Goal: Task Accomplishment & Management: Manage account settings

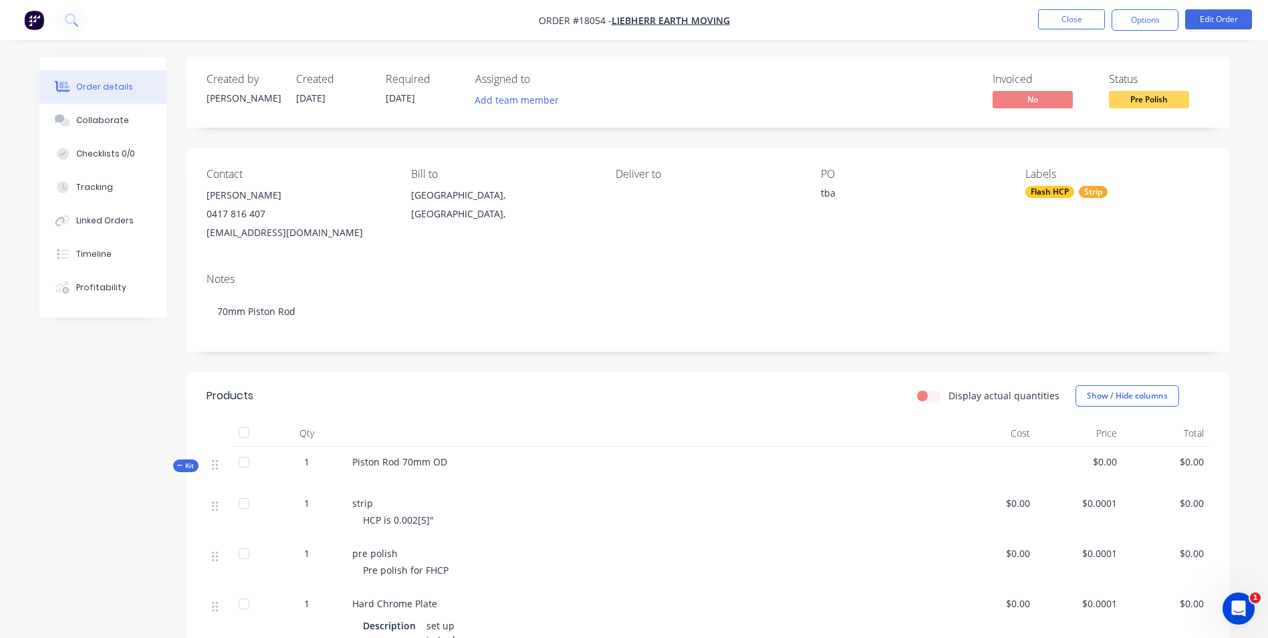
click at [35, 19] on img "button" at bounding box center [34, 20] width 20 height 20
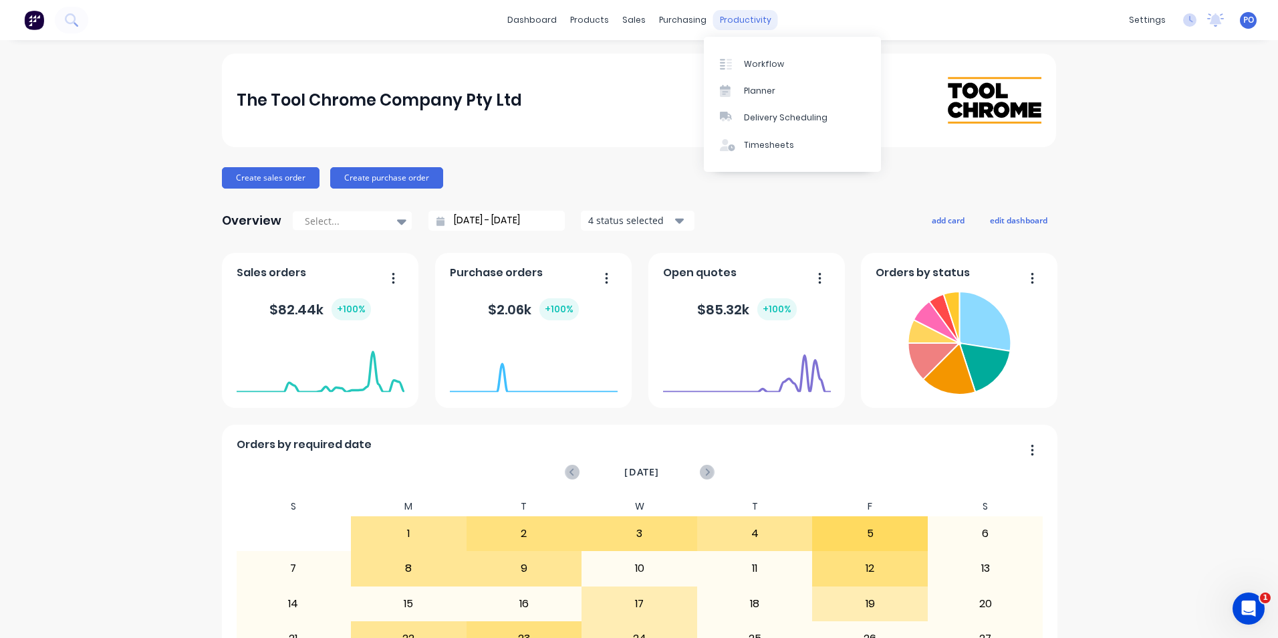
click at [726, 15] on div "productivity" at bounding box center [745, 20] width 65 height 20
click at [748, 60] on div "Workflow" at bounding box center [764, 64] width 40 height 12
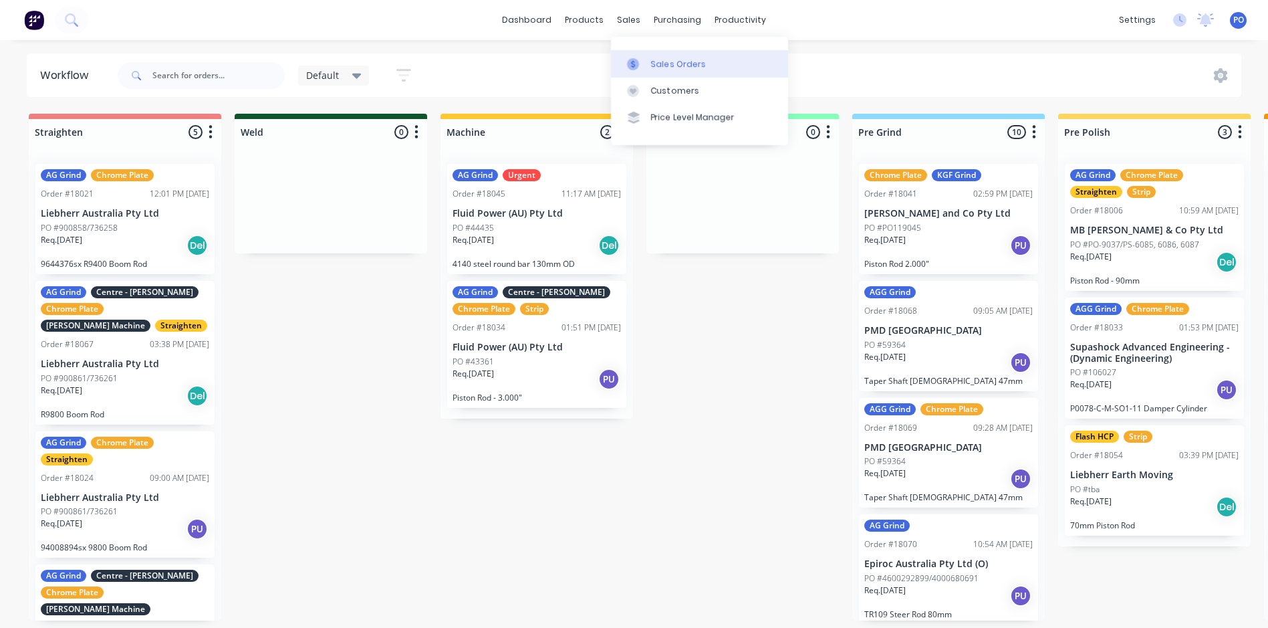
click at [681, 64] on div "Sales Orders" at bounding box center [678, 64] width 55 height 12
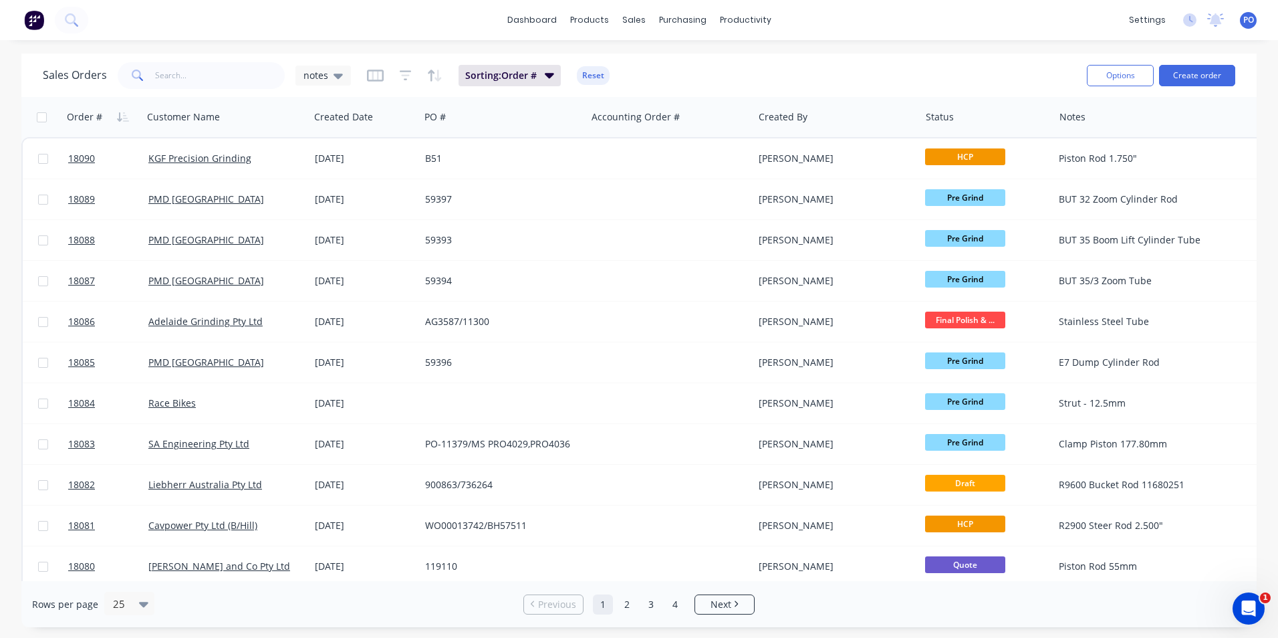
click at [33, 15] on img at bounding box center [34, 20] width 20 height 20
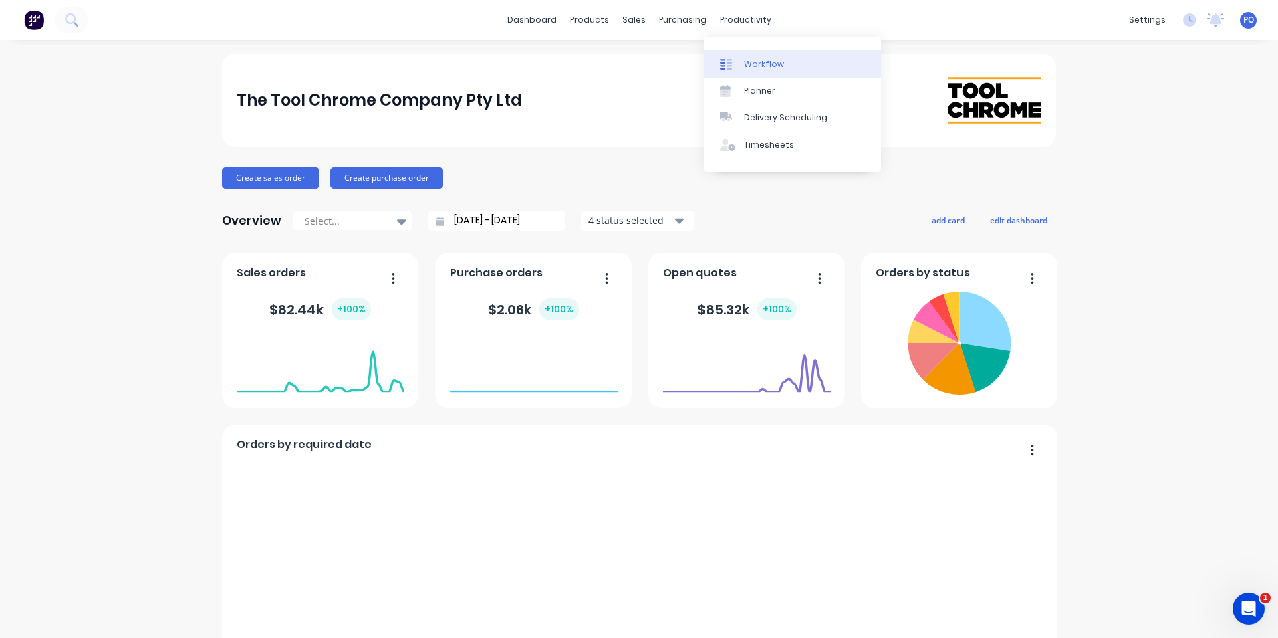
click at [769, 64] on div "Workflow" at bounding box center [764, 64] width 40 height 12
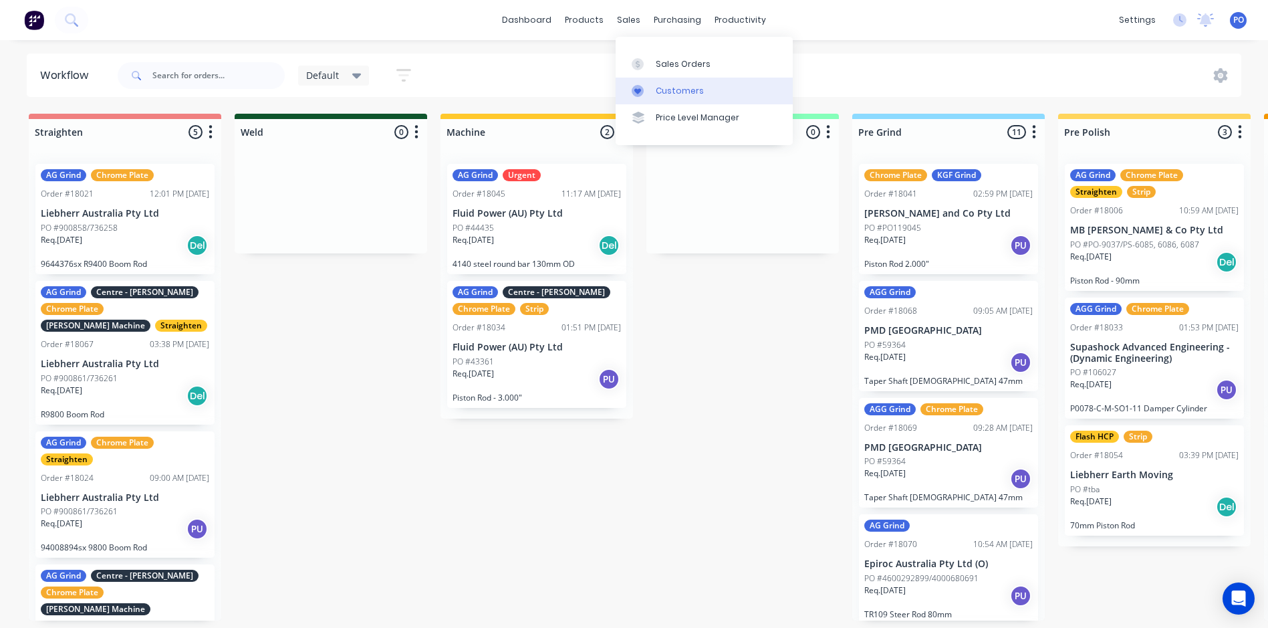
click at [677, 88] on div "Customers" at bounding box center [680, 91] width 48 height 12
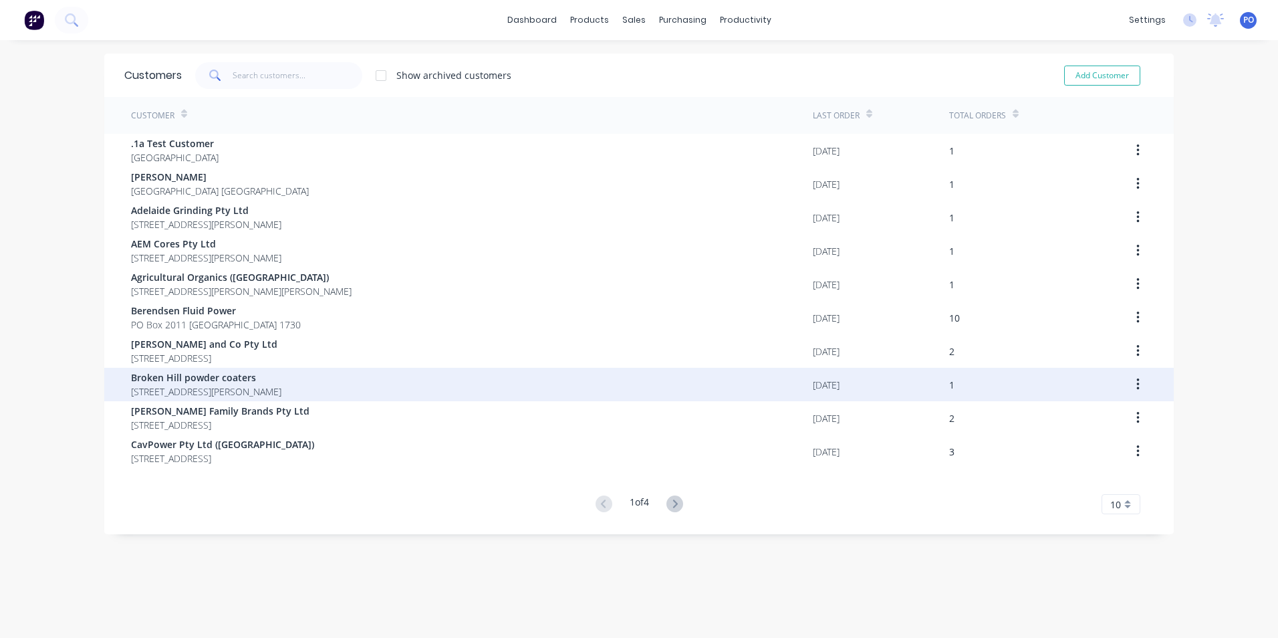
scroll to position [27, 0]
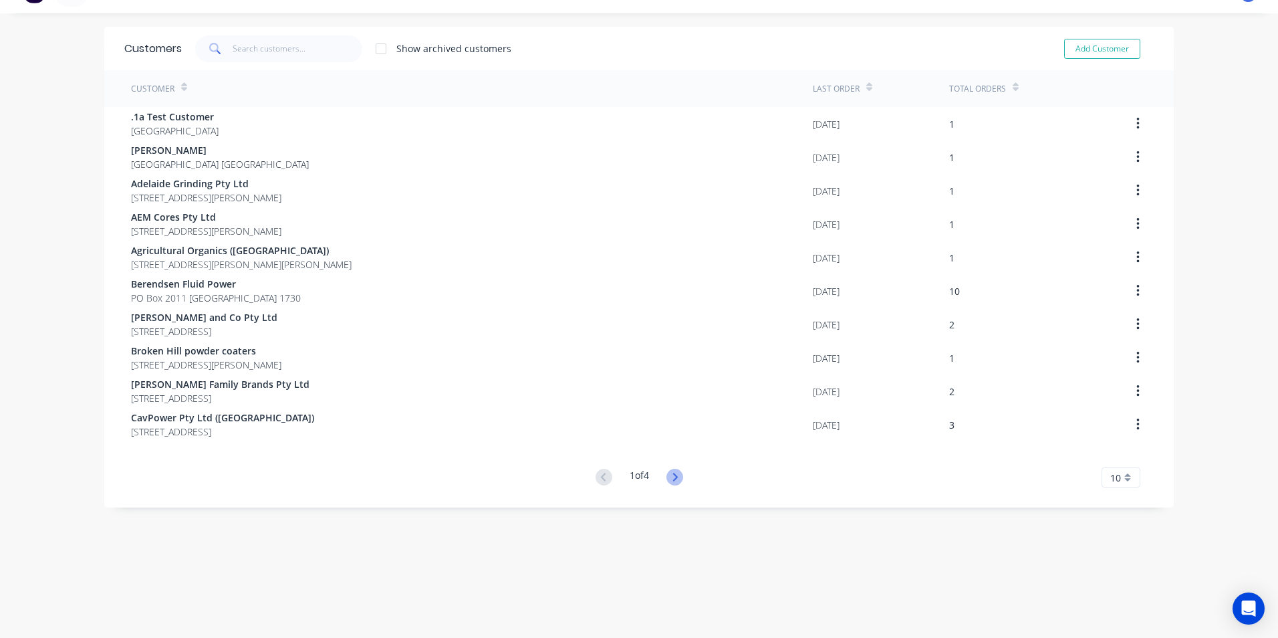
click at [669, 481] on icon at bounding box center [675, 477] width 17 height 17
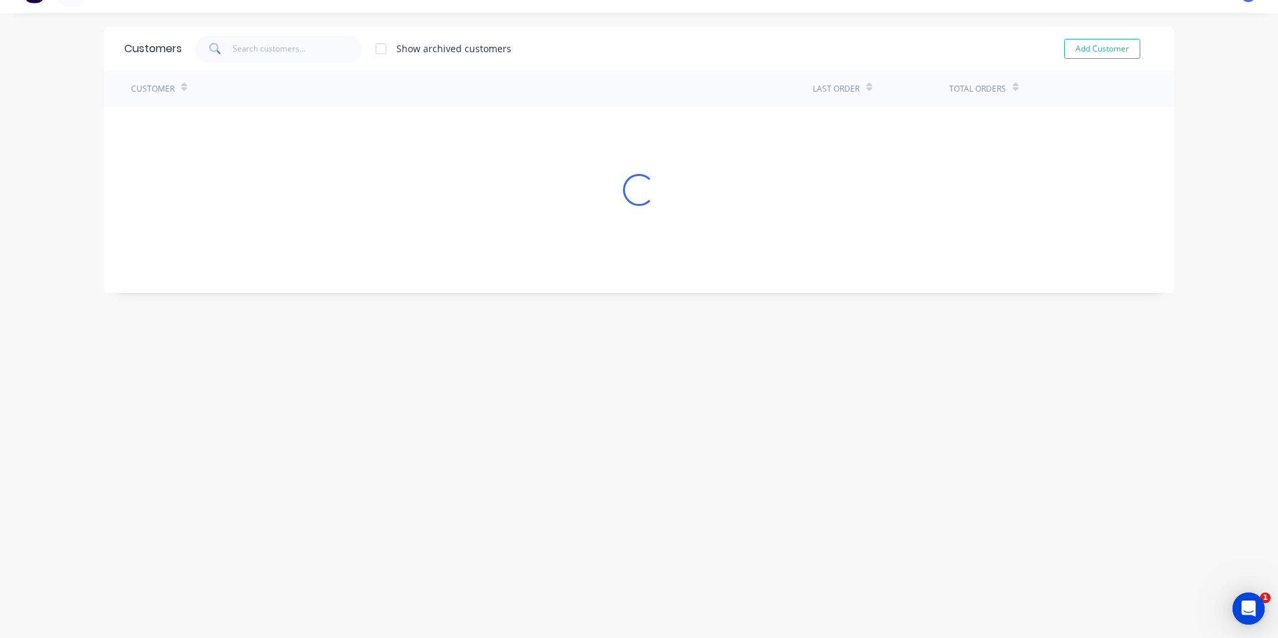
scroll to position [0, 0]
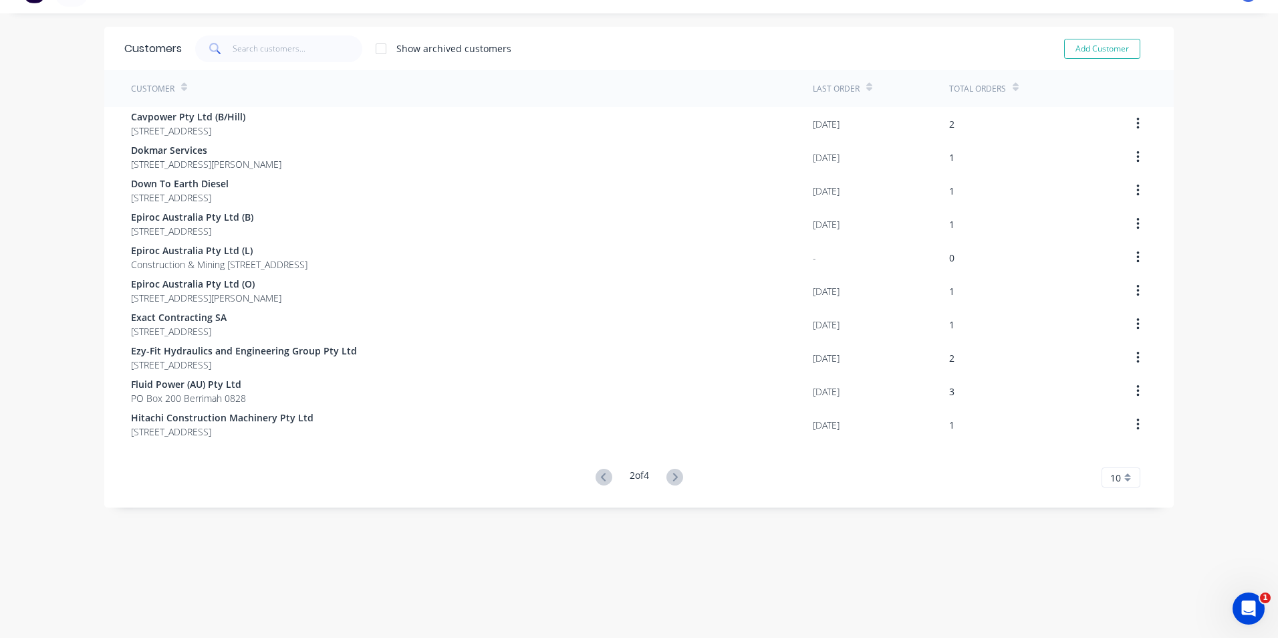
click at [669, 481] on icon at bounding box center [675, 477] width 17 height 17
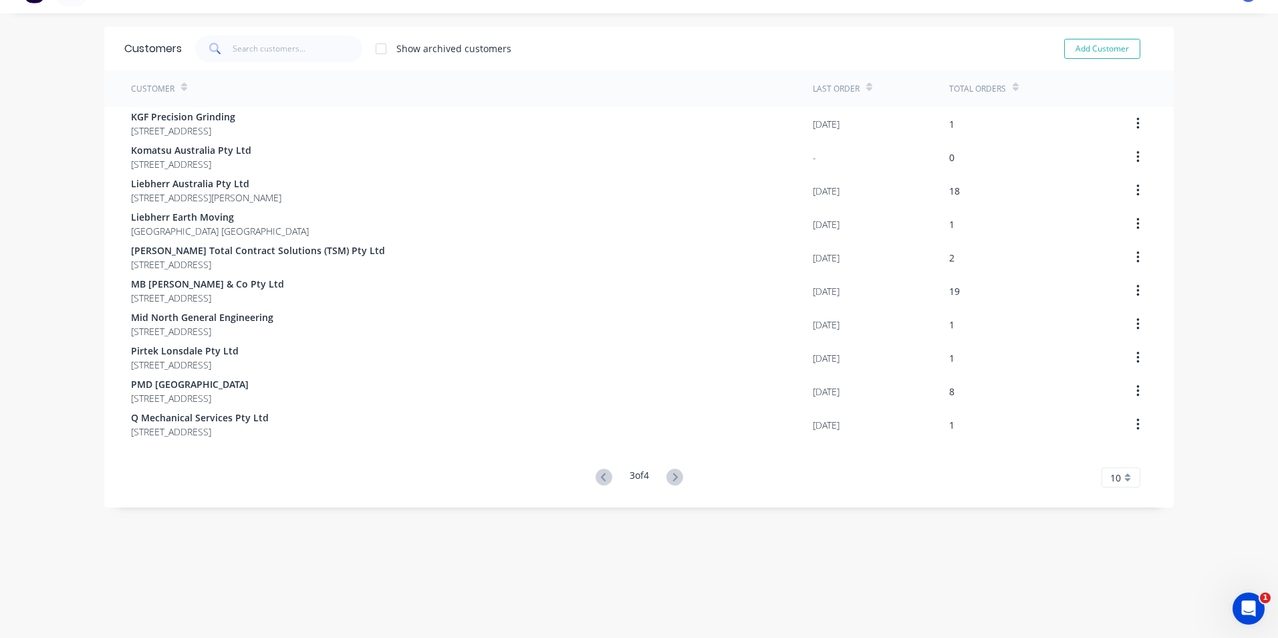
click at [669, 481] on icon at bounding box center [675, 477] width 17 height 17
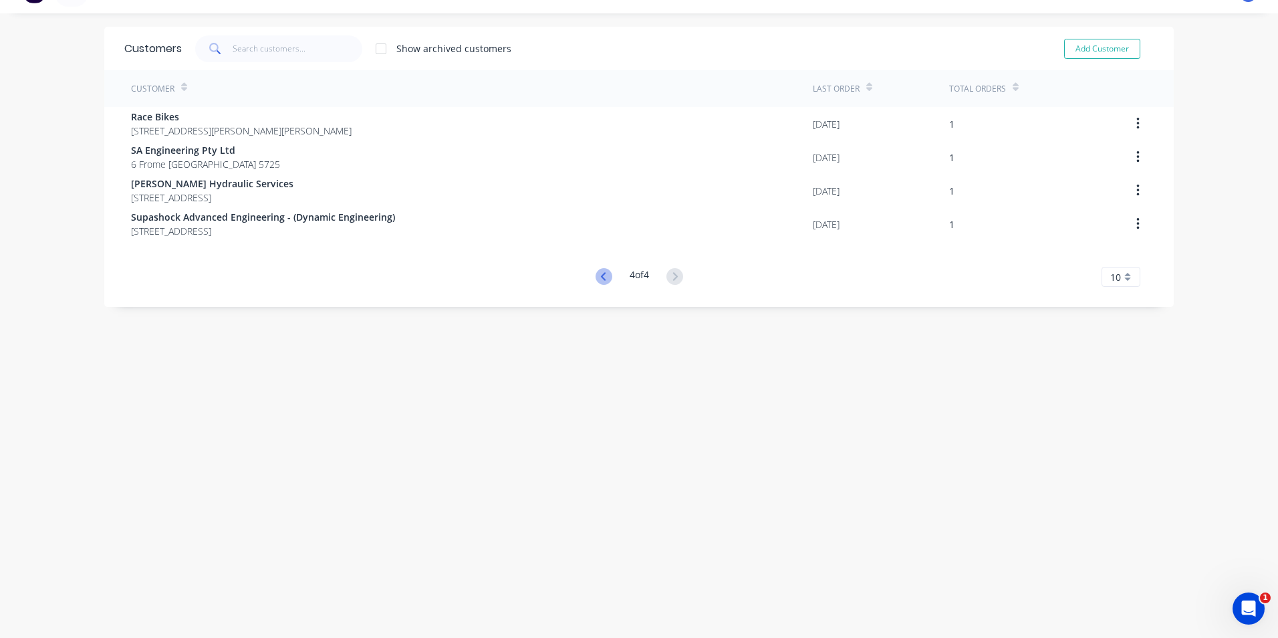
click at [596, 280] on icon at bounding box center [604, 276] width 17 height 17
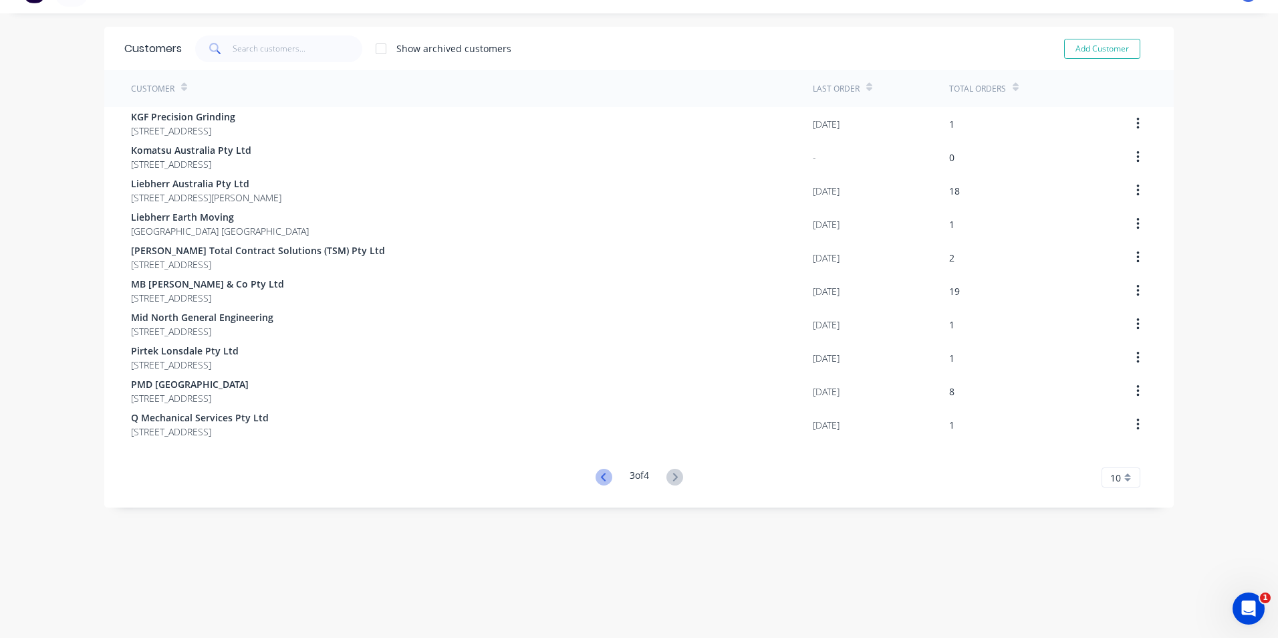
click at [600, 479] on icon at bounding box center [602, 477] width 5 height 8
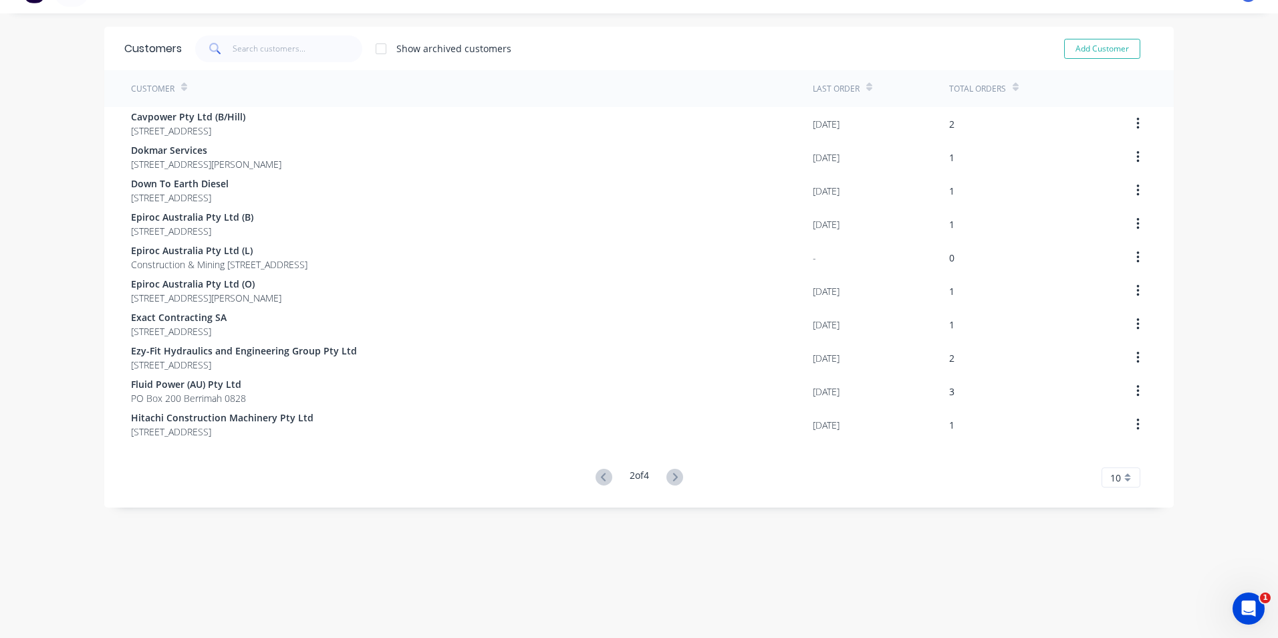
click at [600, 479] on icon at bounding box center [602, 477] width 5 height 8
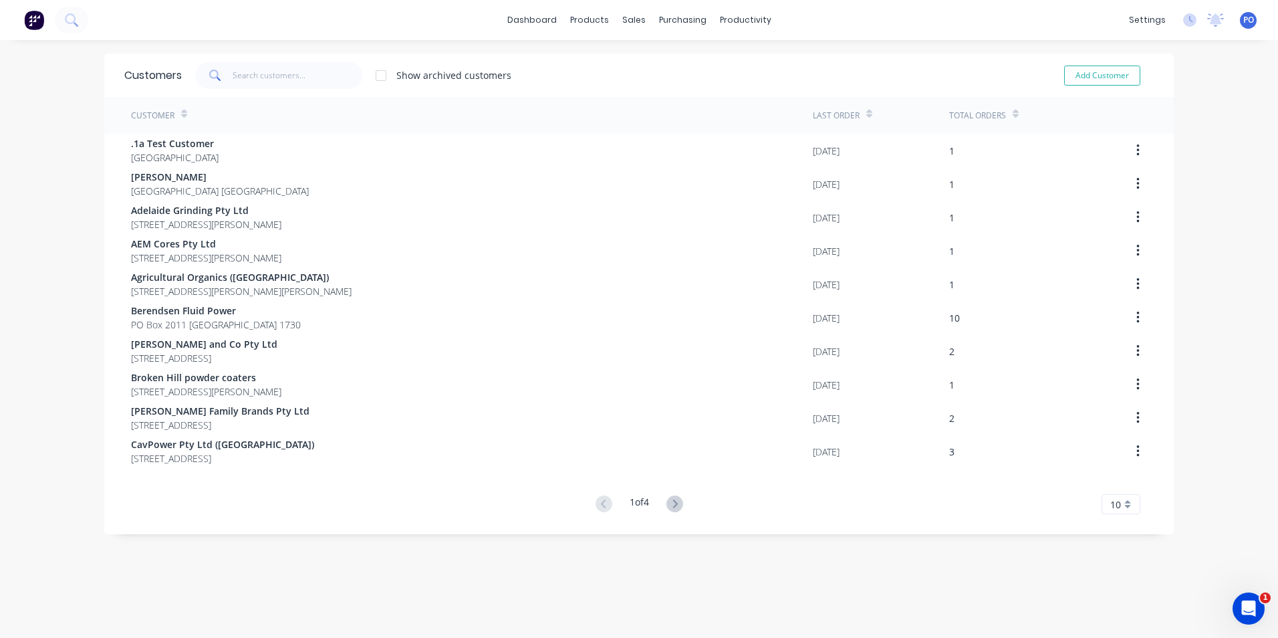
click at [35, 22] on img at bounding box center [34, 20] width 20 height 20
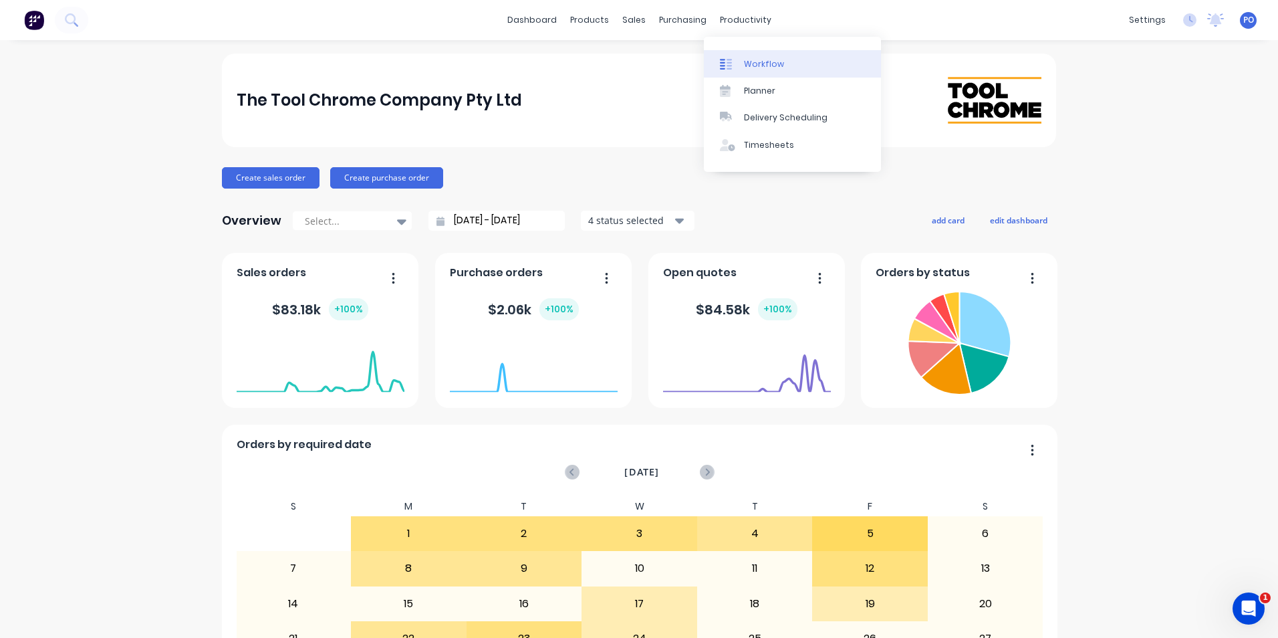
click at [749, 60] on div "Workflow" at bounding box center [764, 64] width 40 height 12
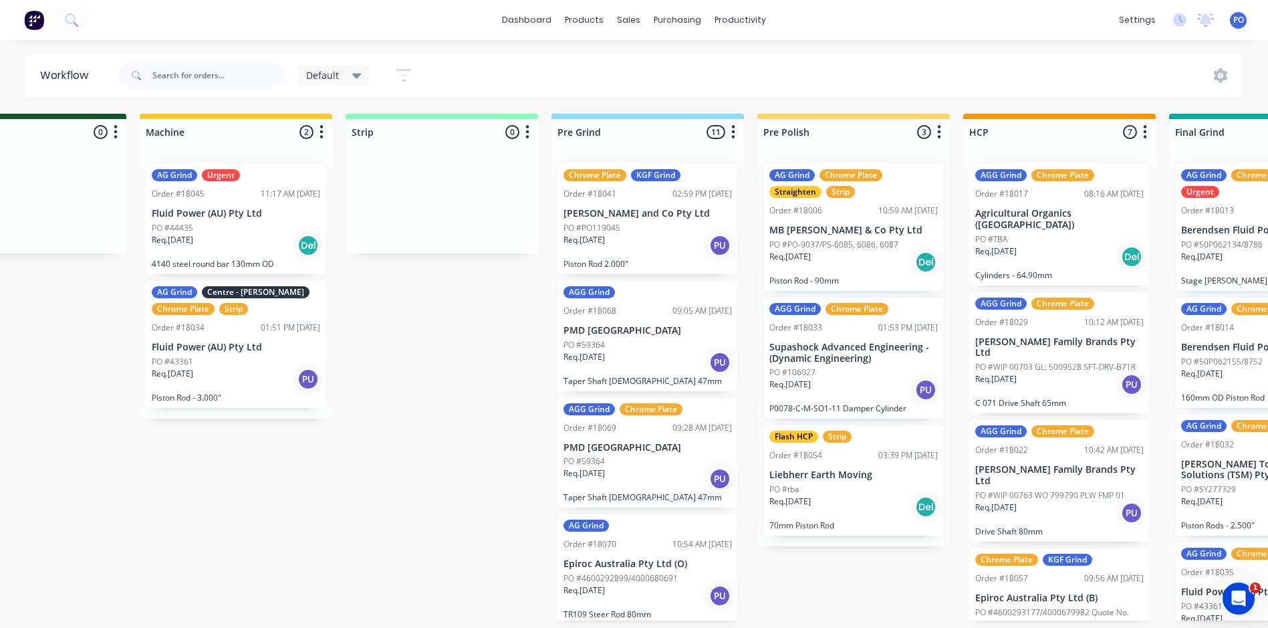
scroll to position [0, 298]
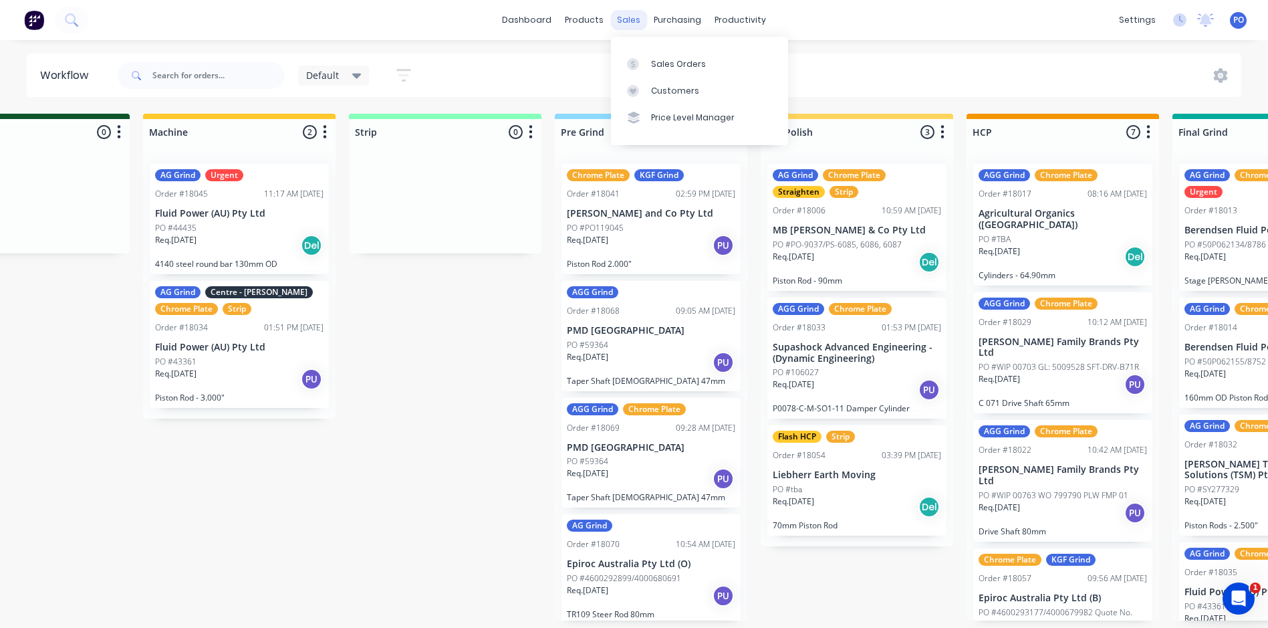
click at [637, 22] on div "sales" at bounding box center [628, 20] width 37 height 20
click at [649, 70] on link "Sales Orders" at bounding box center [699, 63] width 177 height 27
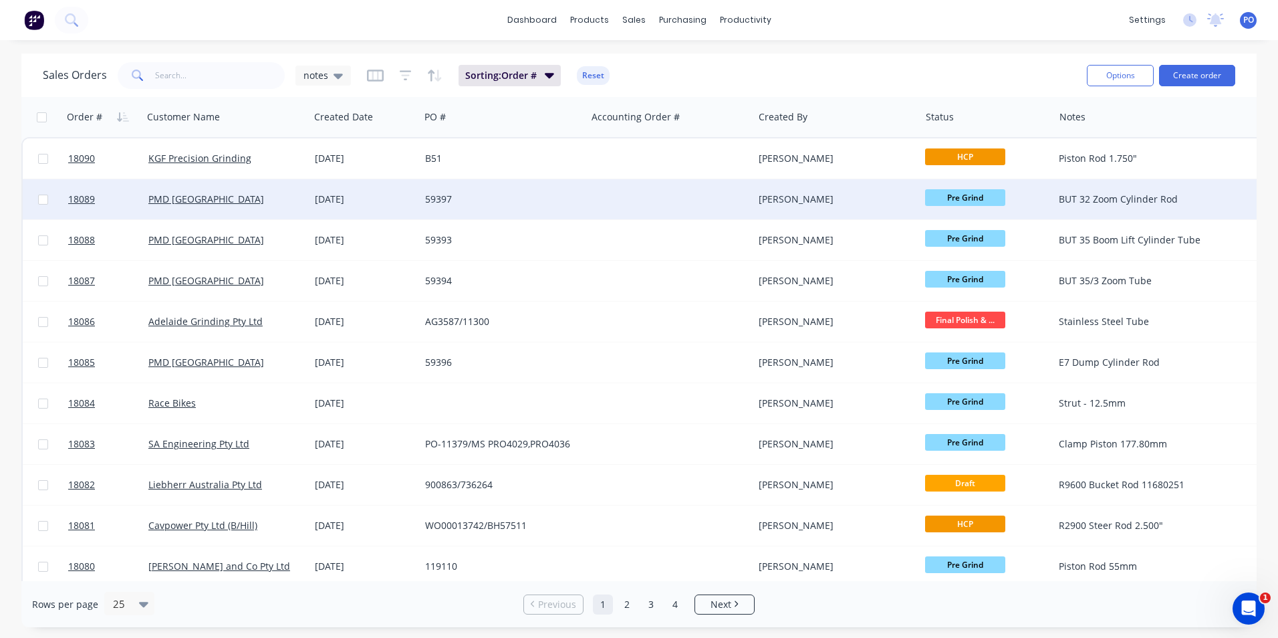
click at [493, 202] on div "59397" at bounding box center [499, 199] width 148 height 13
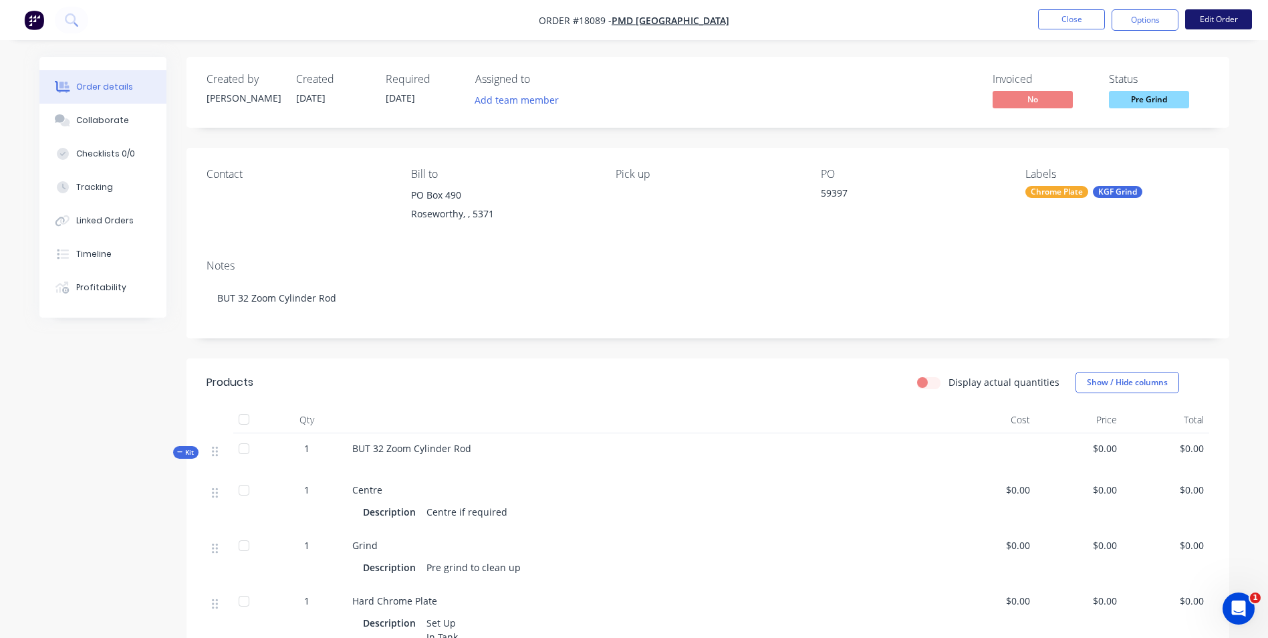
click at [1222, 21] on button "Edit Order" at bounding box center [1218, 19] width 67 height 20
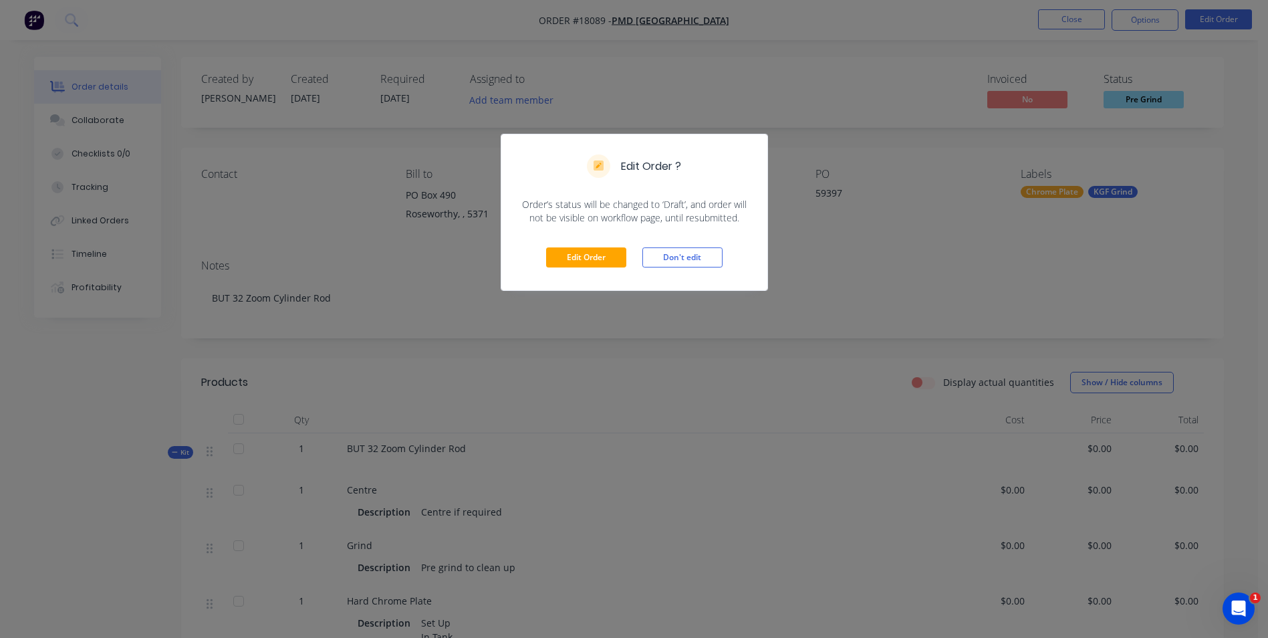
click at [1165, 20] on div "Edit Order ? Order’s status will be changed to ‘Draft’, and order will not be v…" at bounding box center [634, 319] width 1268 height 638
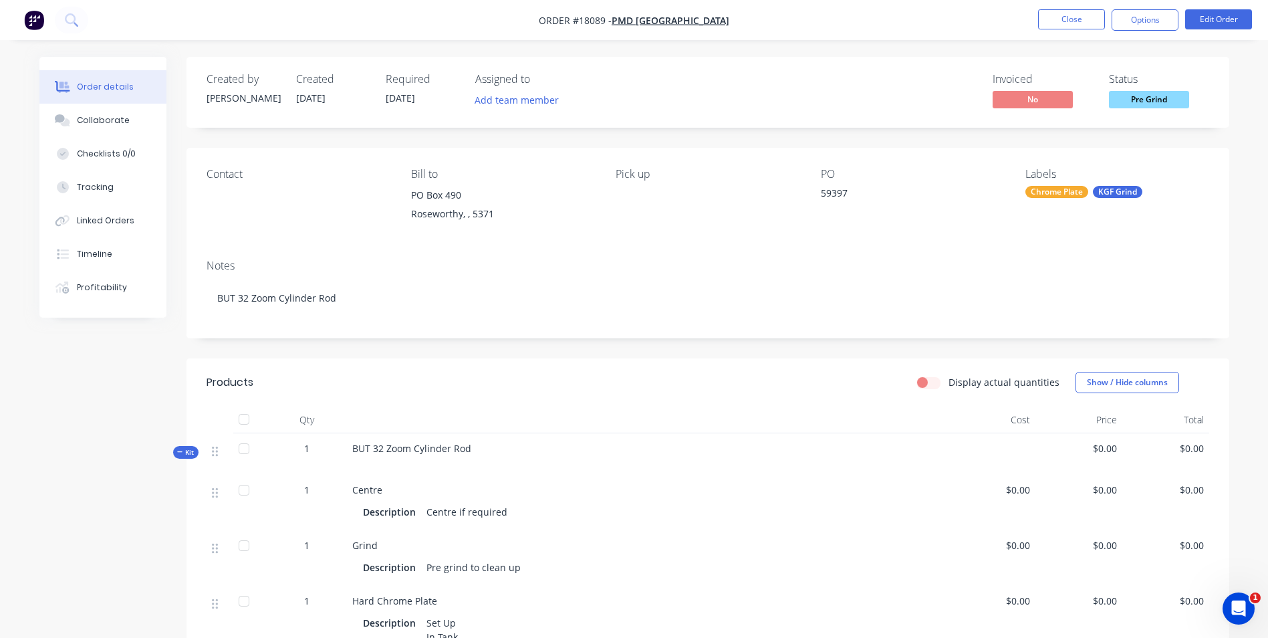
click at [1165, 20] on button "Options" at bounding box center [1145, 19] width 67 height 21
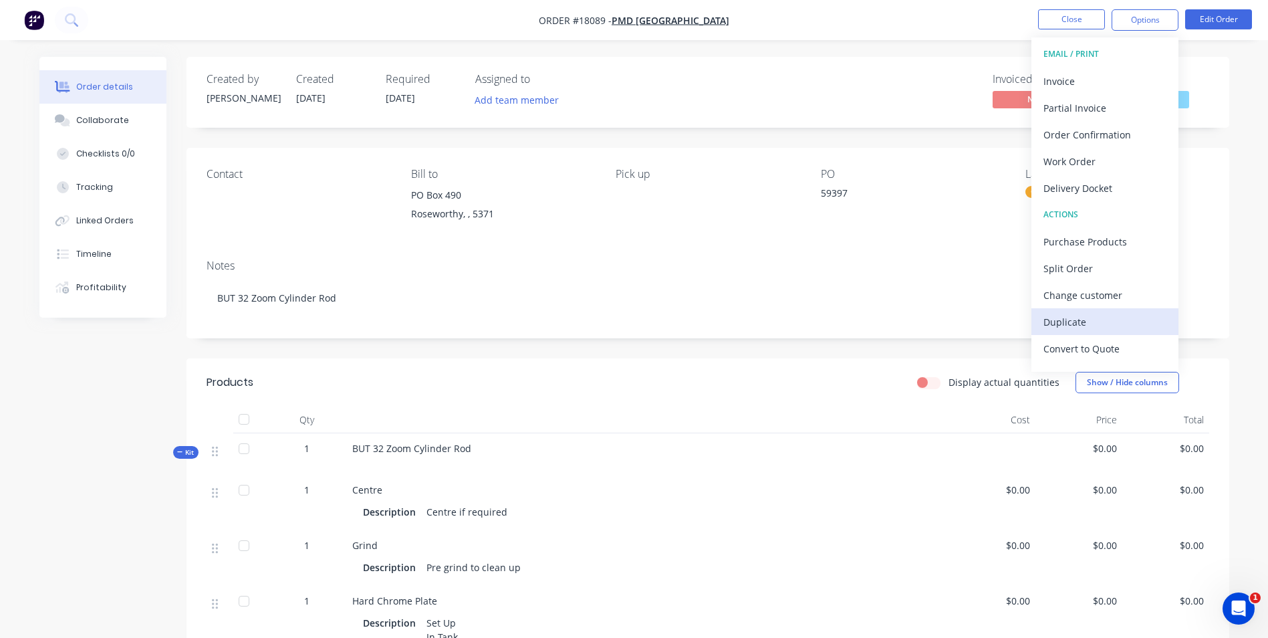
click at [1073, 318] on div "Duplicate" at bounding box center [1105, 321] width 123 height 19
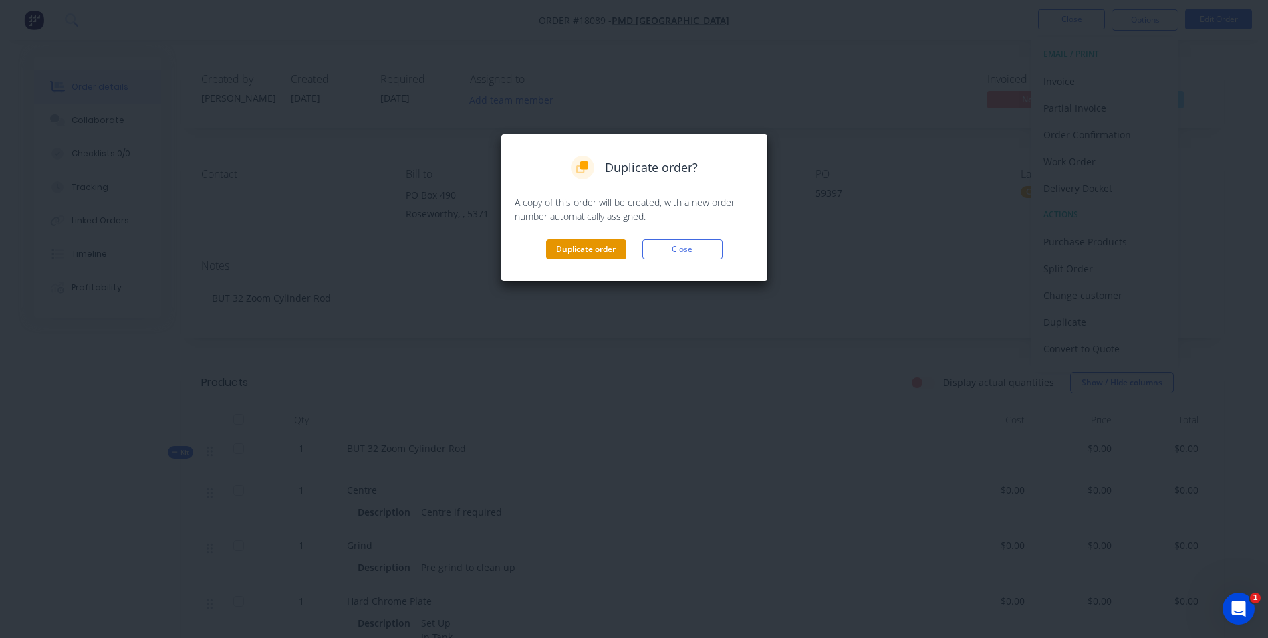
click at [588, 256] on button "Duplicate order" at bounding box center [586, 249] width 80 height 20
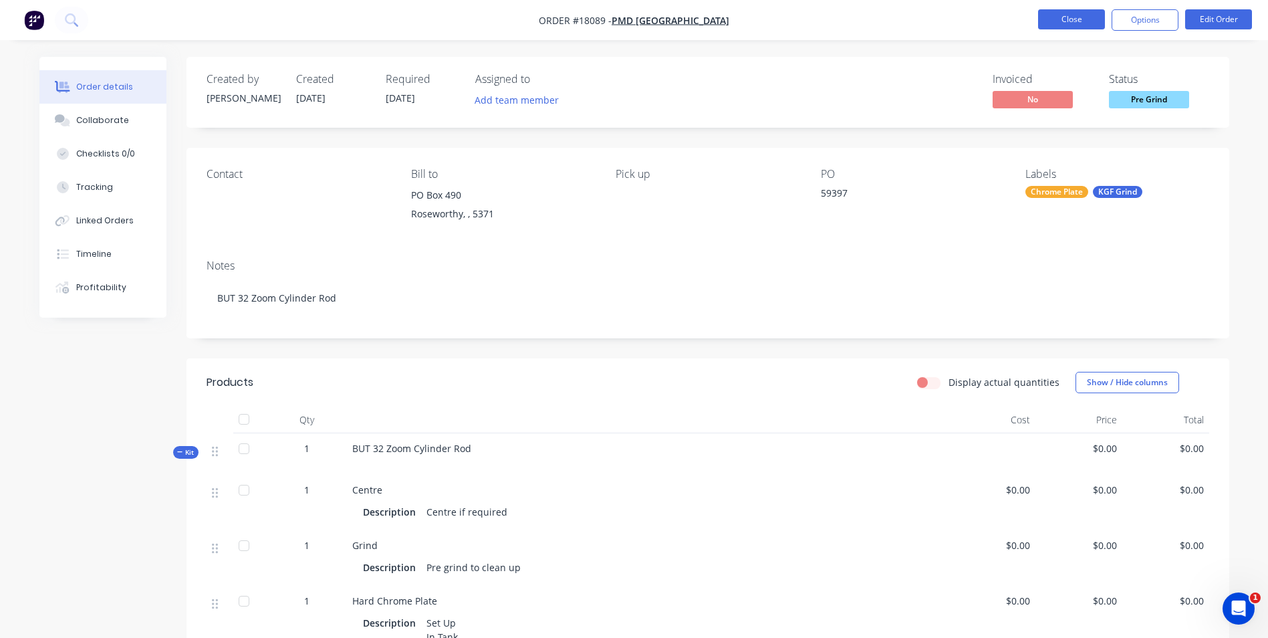
click at [1064, 15] on button "Close" at bounding box center [1071, 19] width 67 height 20
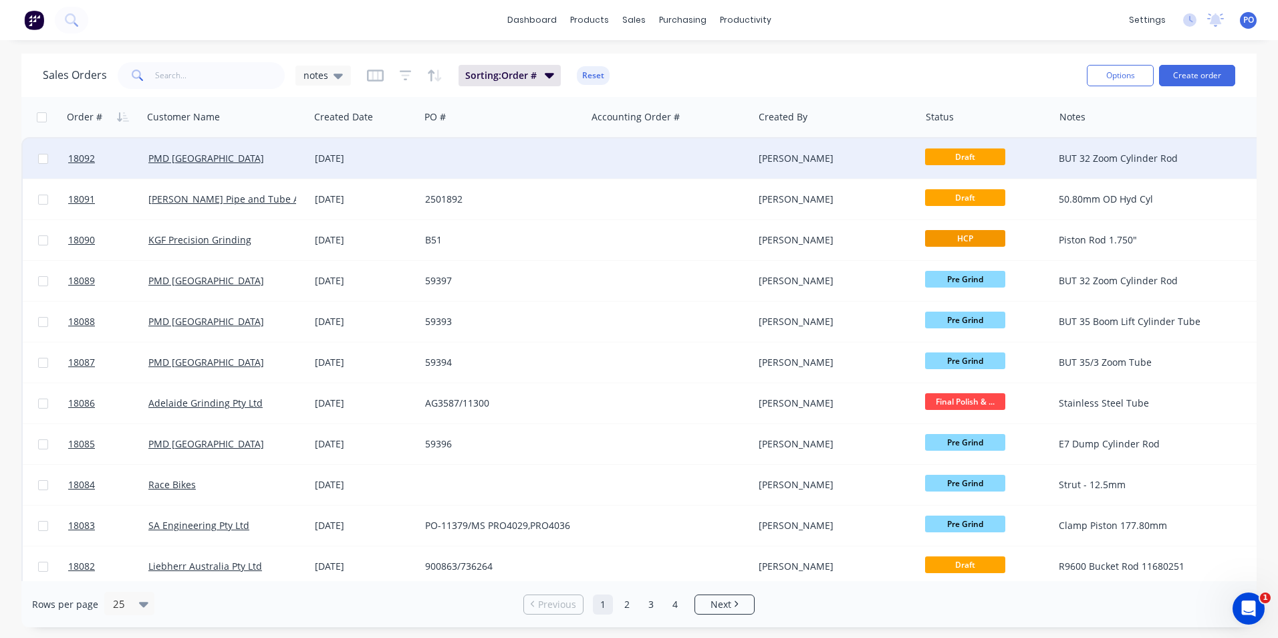
click at [513, 164] on div at bounding box center [503, 158] width 166 height 40
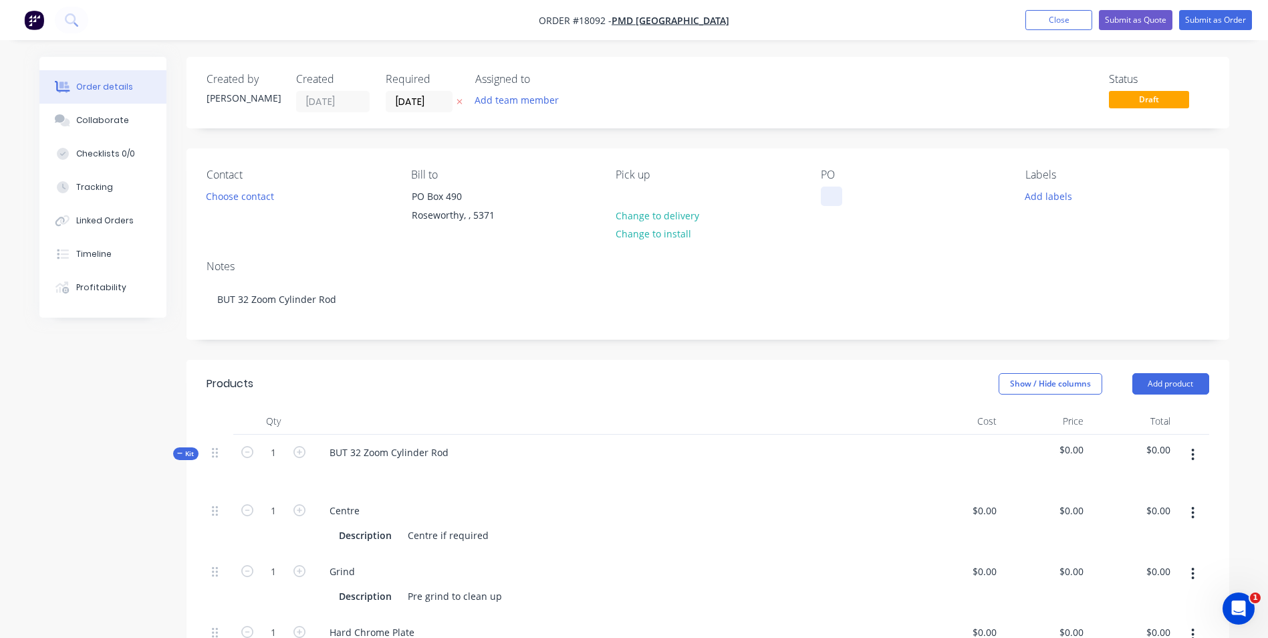
click at [832, 203] on div at bounding box center [831, 196] width 21 height 19
click at [1061, 195] on button "Add labels" at bounding box center [1049, 196] width 62 height 18
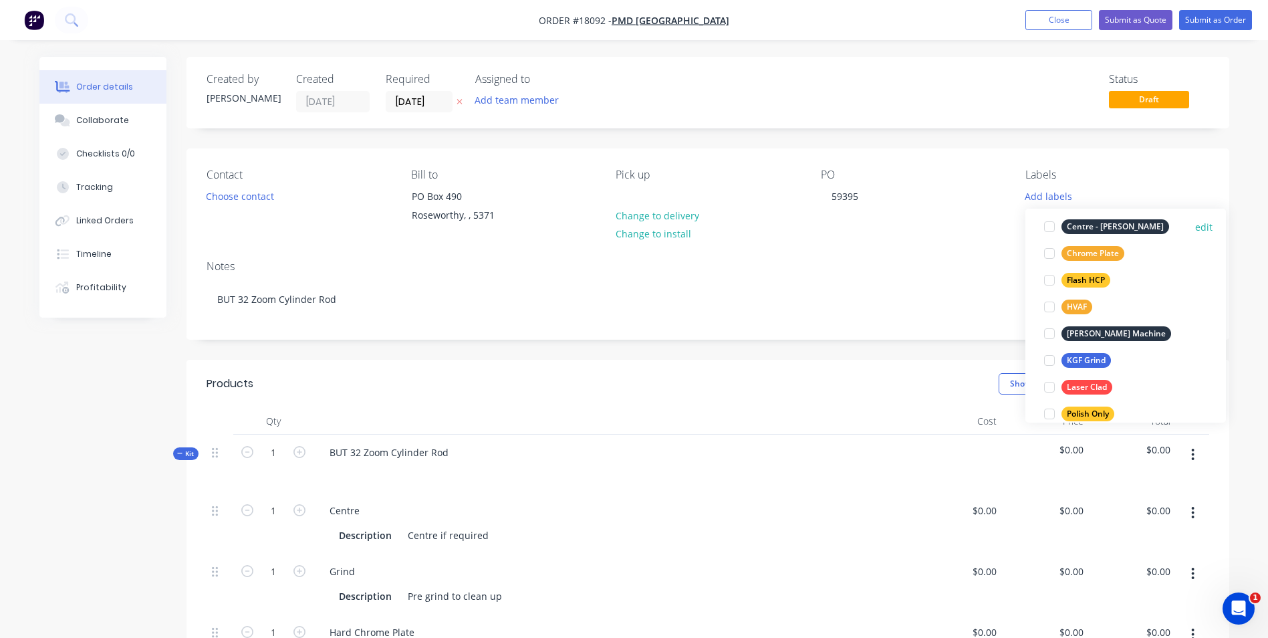
scroll to position [201, 0]
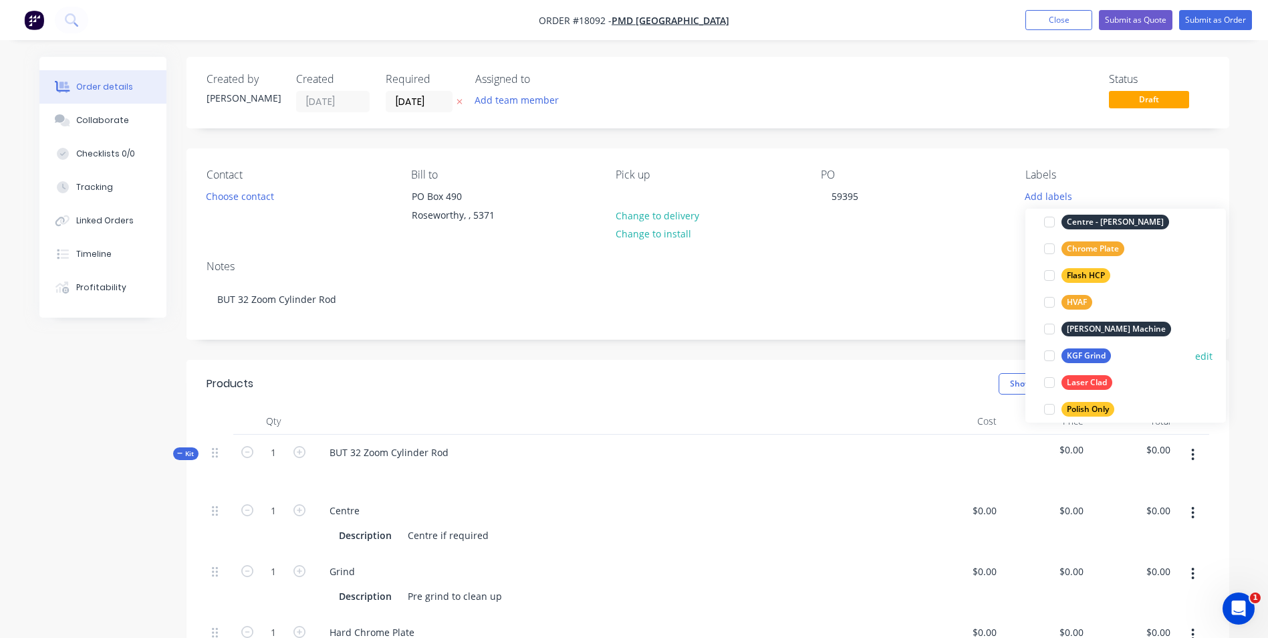
click at [1060, 355] on div at bounding box center [1049, 355] width 27 height 27
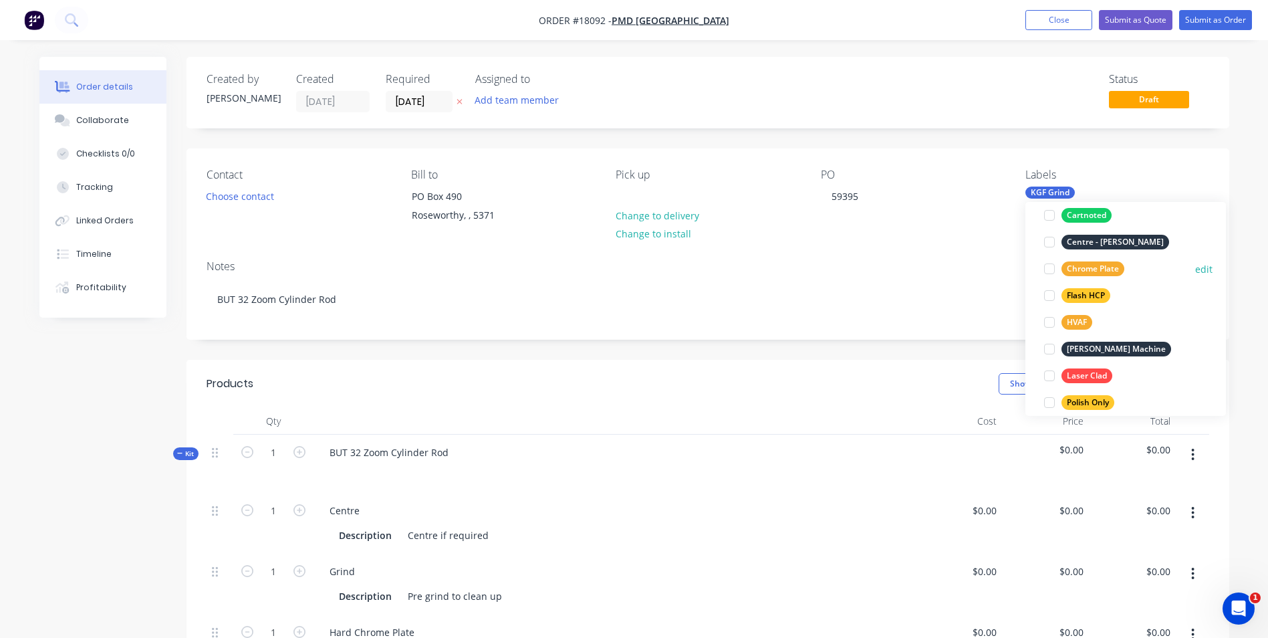
click at [1042, 269] on div at bounding box center [1049, 268] width 27 height 27
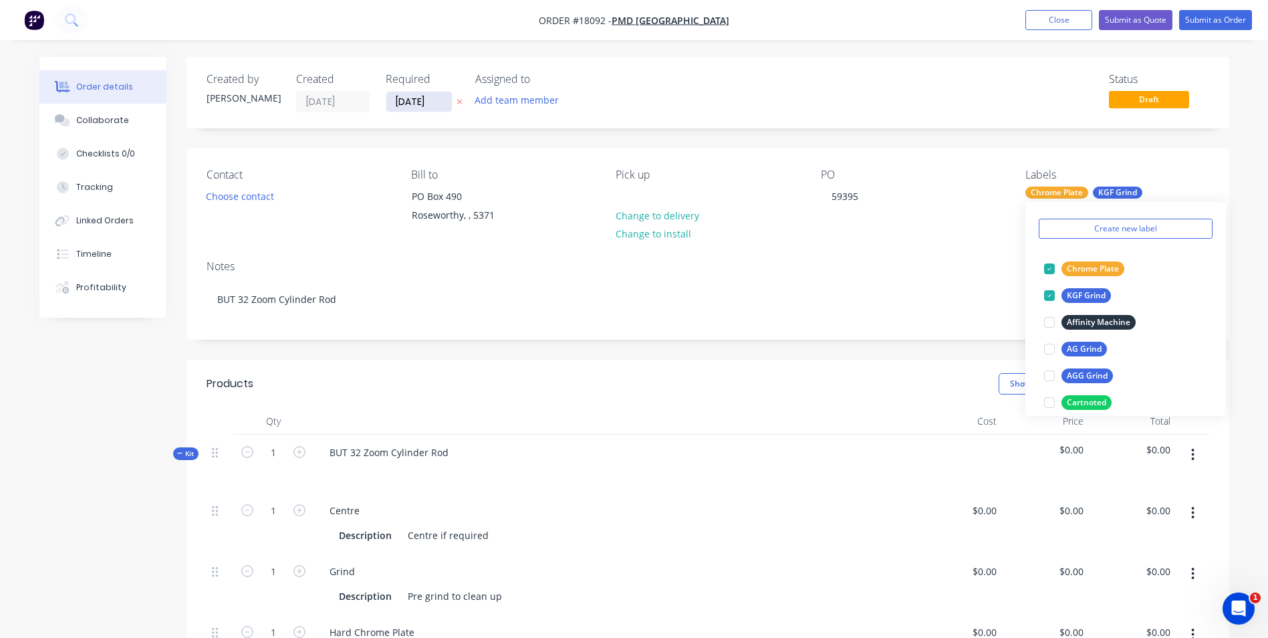
click at [442, 104] on input "03/09/25" at bounding box center [419, 102] width 66 height 20
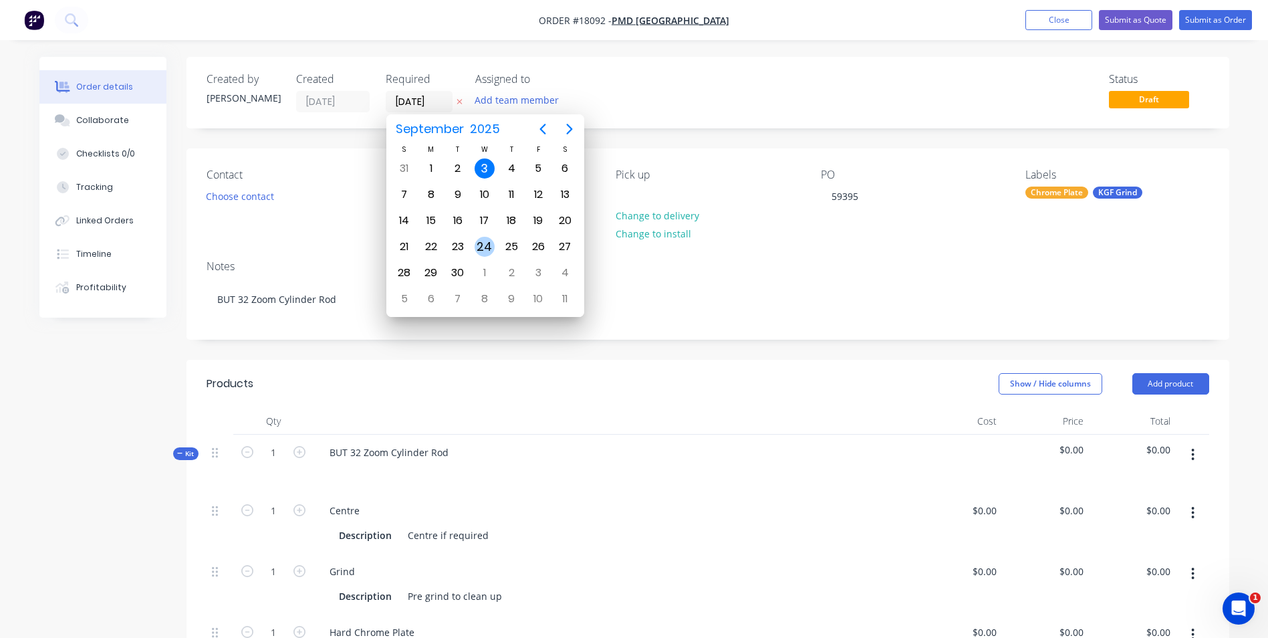
click at [486, 249] on div "24" at bounding box center [485, 247] width 20 height 20
type input "24/09/25"
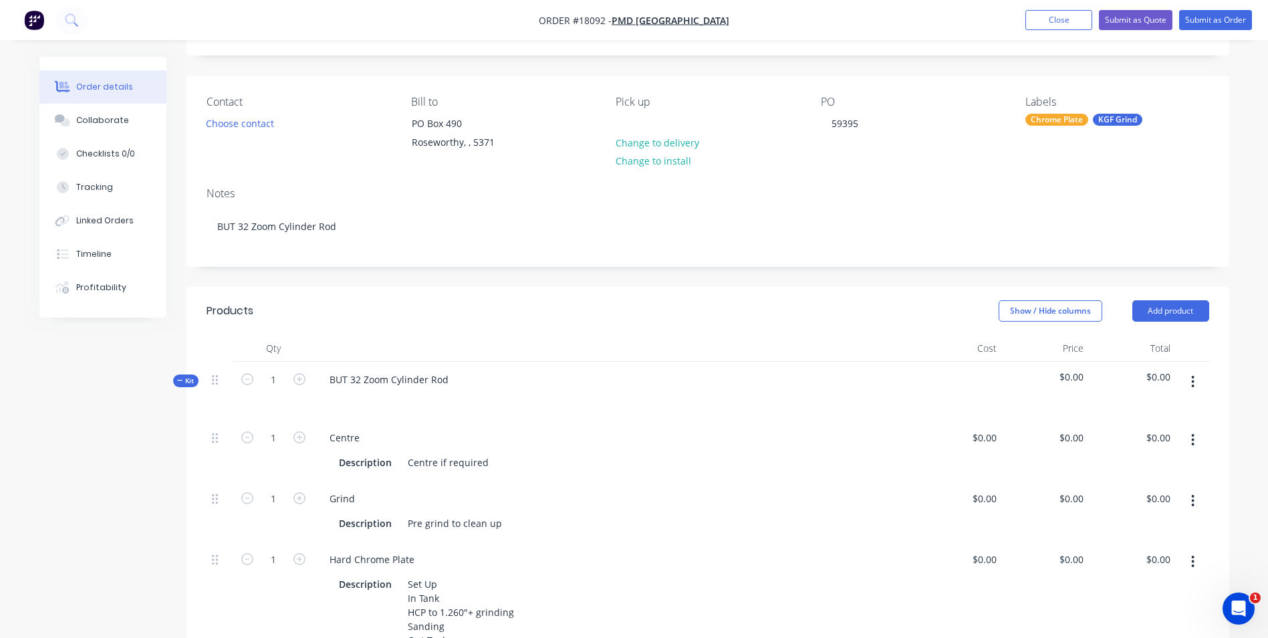
scroll to position [67, 0]
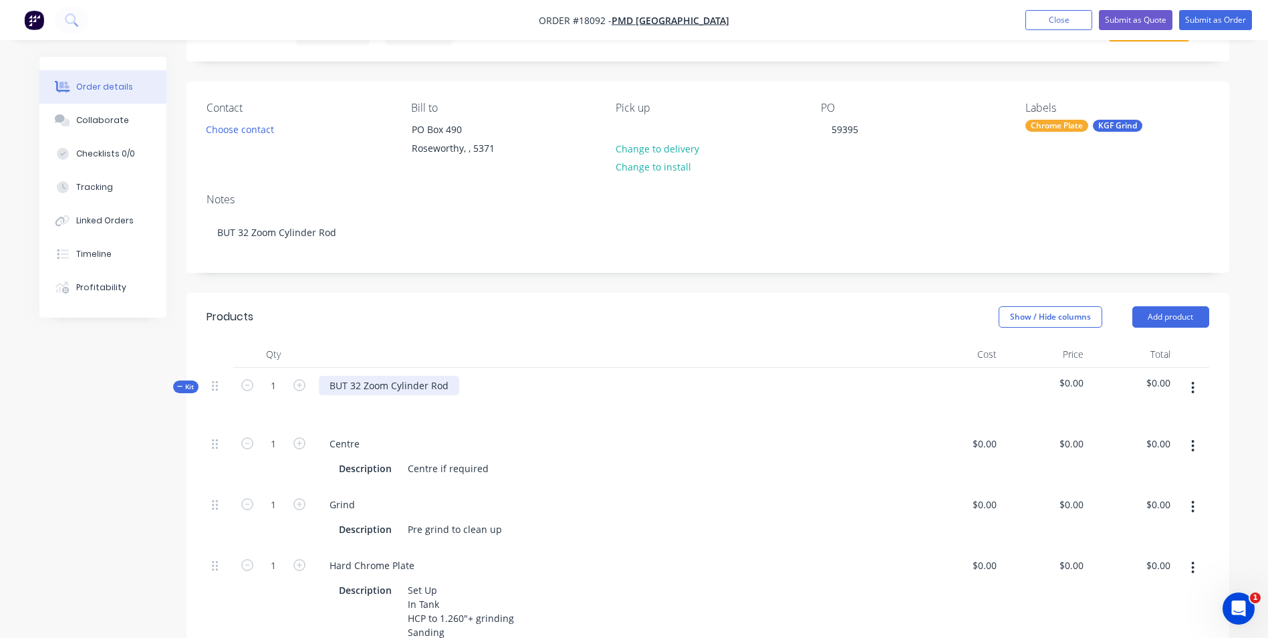
click at [447, 386] on div "BUT 32 Zoom Cylinder Rod" at bounding box center [389, 385] width 140 height 19
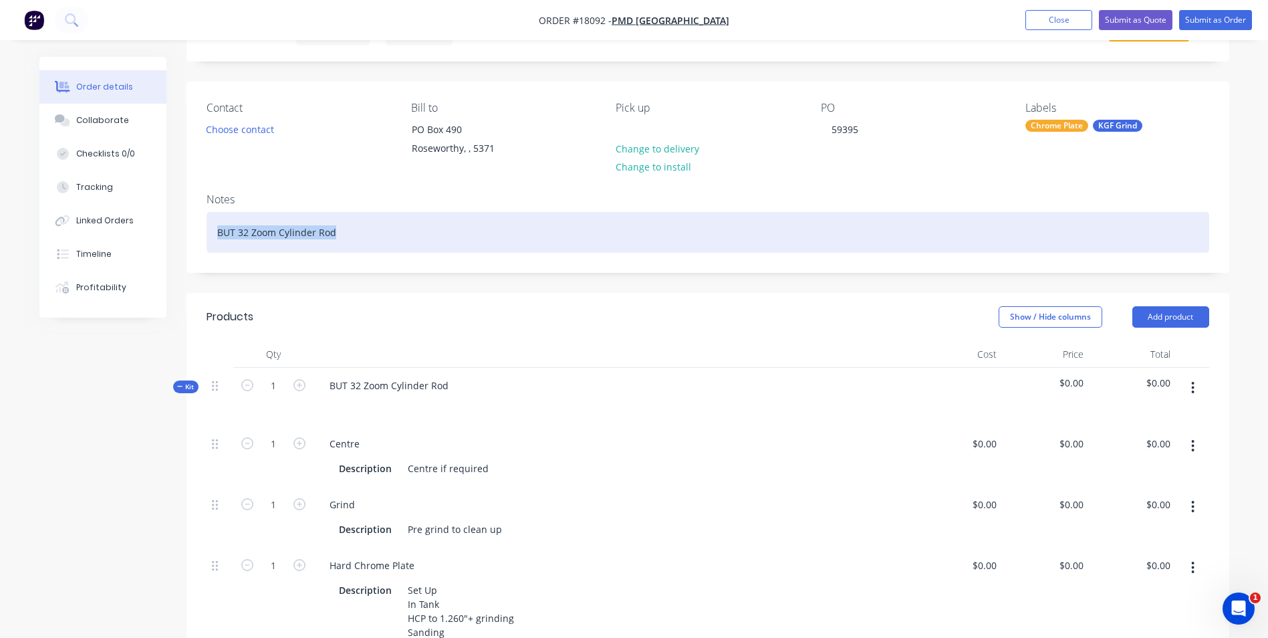
drag, startPoint x: 334, startPoint y: 233, endPoint x: 246, endPoint y: 237, distance: 87.7
click at [211, 235] on div "BUT 32 Zoom Cylinder Rod" at bounding box center [708, 232] width 1003 height 41
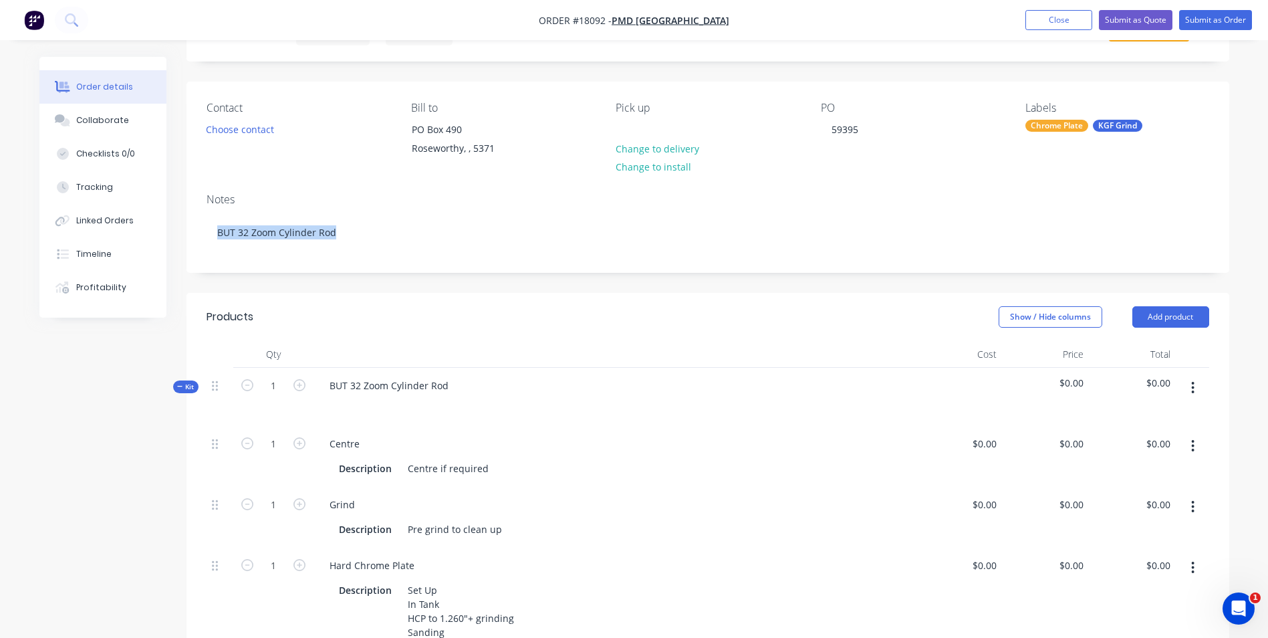
drag, startPoint x: 294, startPoint y: 229, endPoint x: 681, endPoint y: 578, distance: 522.1
click at [711, 554] on div "Hard Chrome Plate Description Set Up In Tank HCP to 1.260"+ grinding Sanding Ou…" at bounding box center [615, 613] width 602 height 131
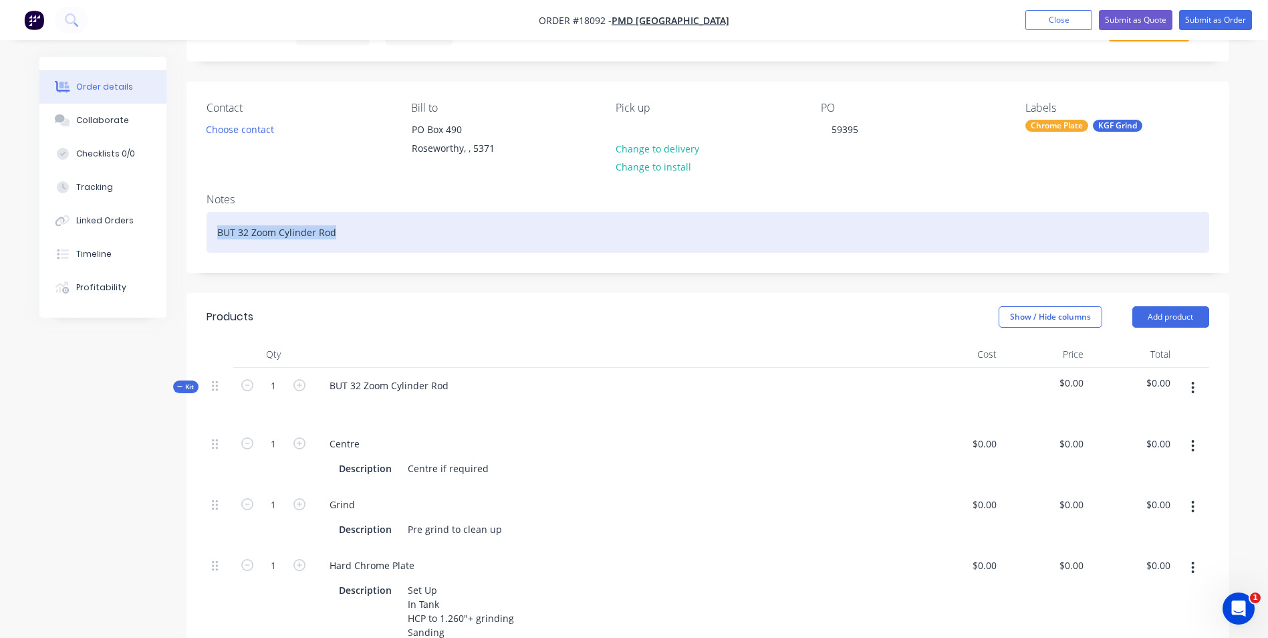
drag, startPoint x: 338, startPoint y: 232, endPoint x: 263, endPoint y: 231, distance: 74.9
click at [207, 239] on div "BUT 32 Zoom Cylinder Rod" at bounding box center [708, 232] width 1003 height 41
paste div
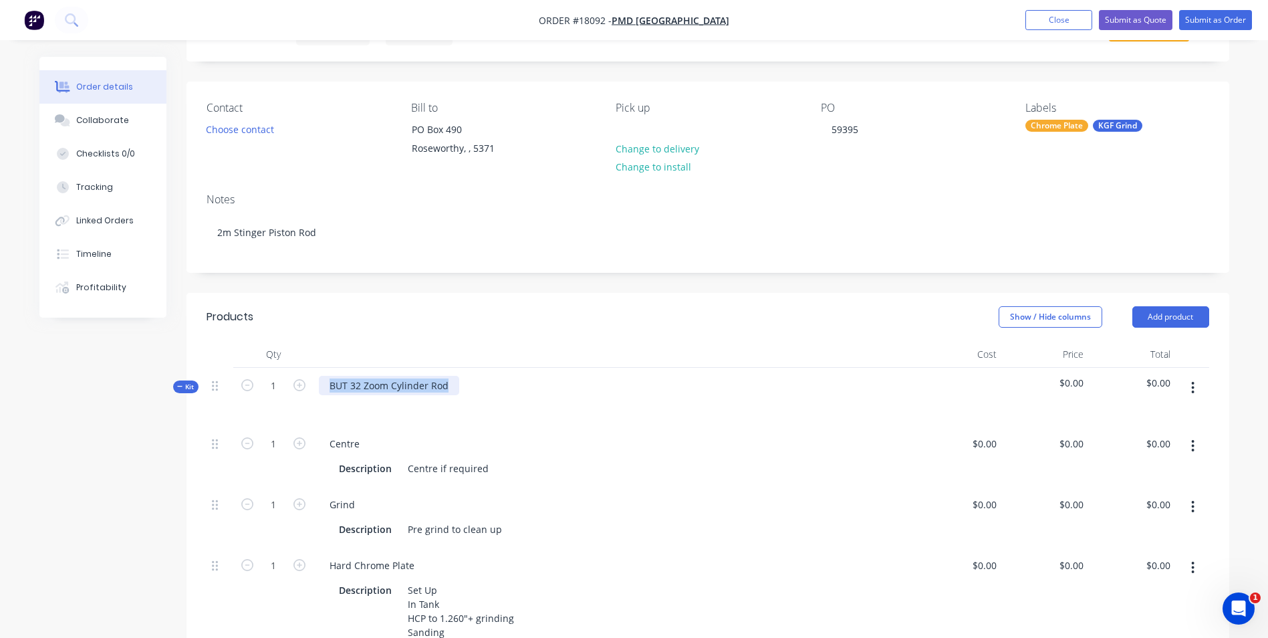
drag, startPoint x: 445, startPoint y: 385, endPoint x: 350, endPoint y: 395, distance: 95.5
click at [325, 392] on div "BUT 32 Zoom Cylinder Rod" at bounding box center [389, 385] width 140 height 19
paste div
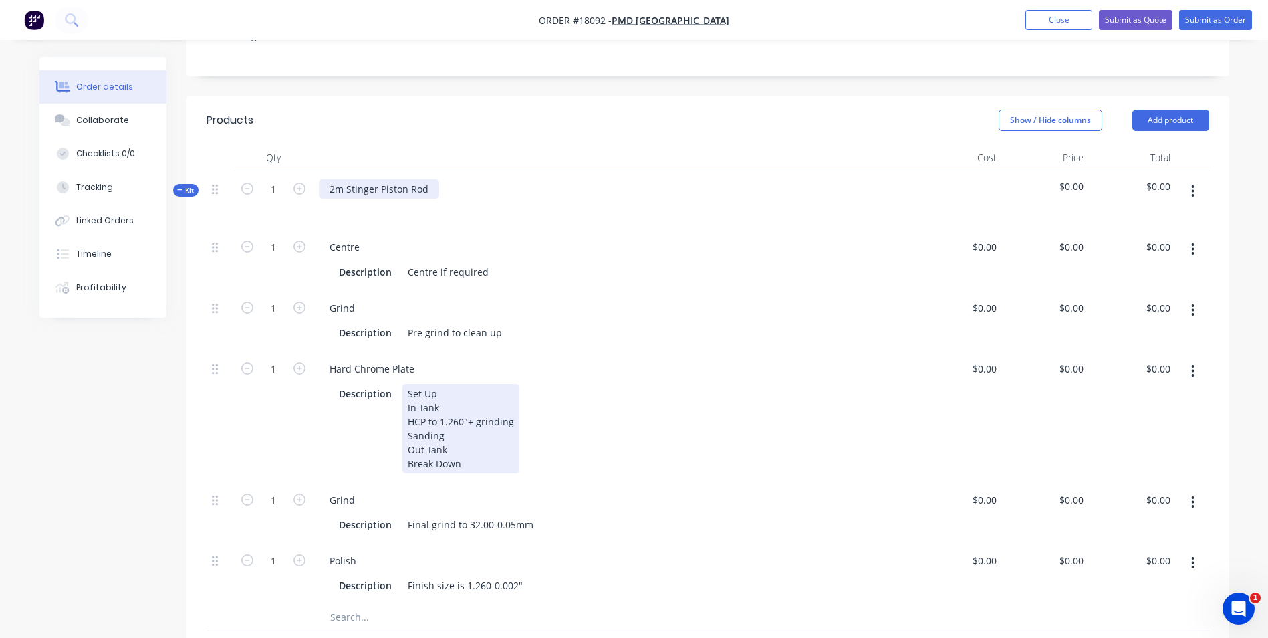
scroll to position [267, 0]
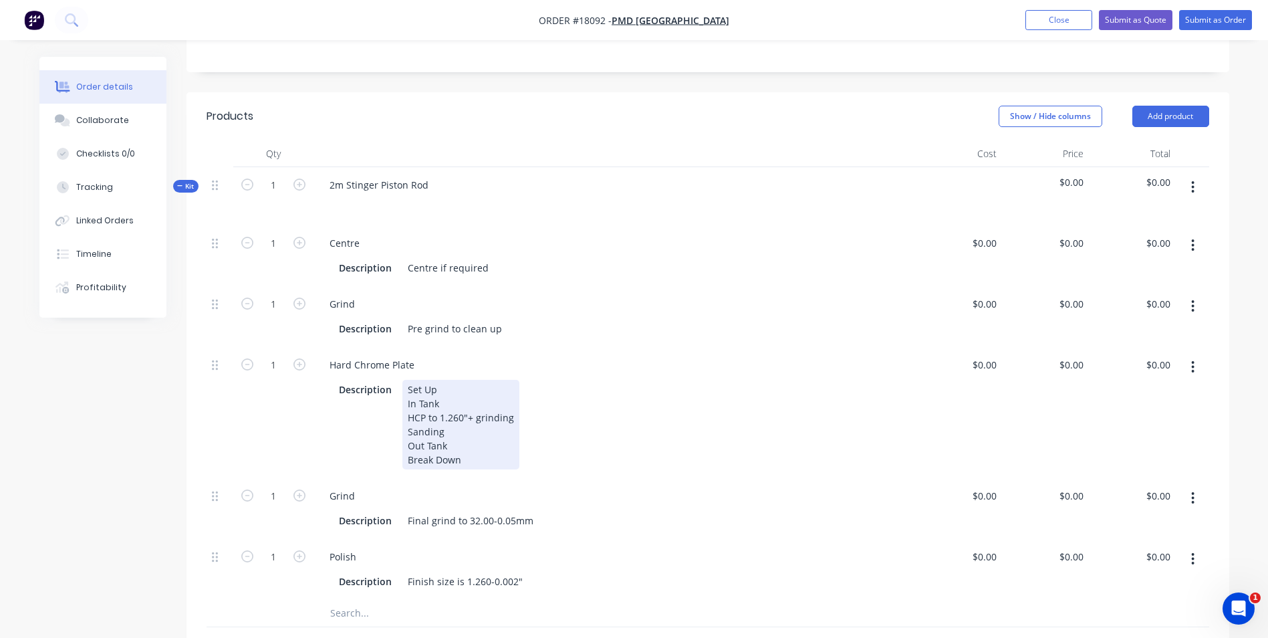
click at [462, 414] on div "Set Up In Tank HCP to 1.260"+ grinding Sanding Out Tank Break Down" at bounding box center [460, 425] width 117 height 90
click at [461, 417] on div "Set Up In Tank HCP to 1.260"+ grinding Sanding Out Tank Break Down" at bounding box center [460, 425] width 117 height 90
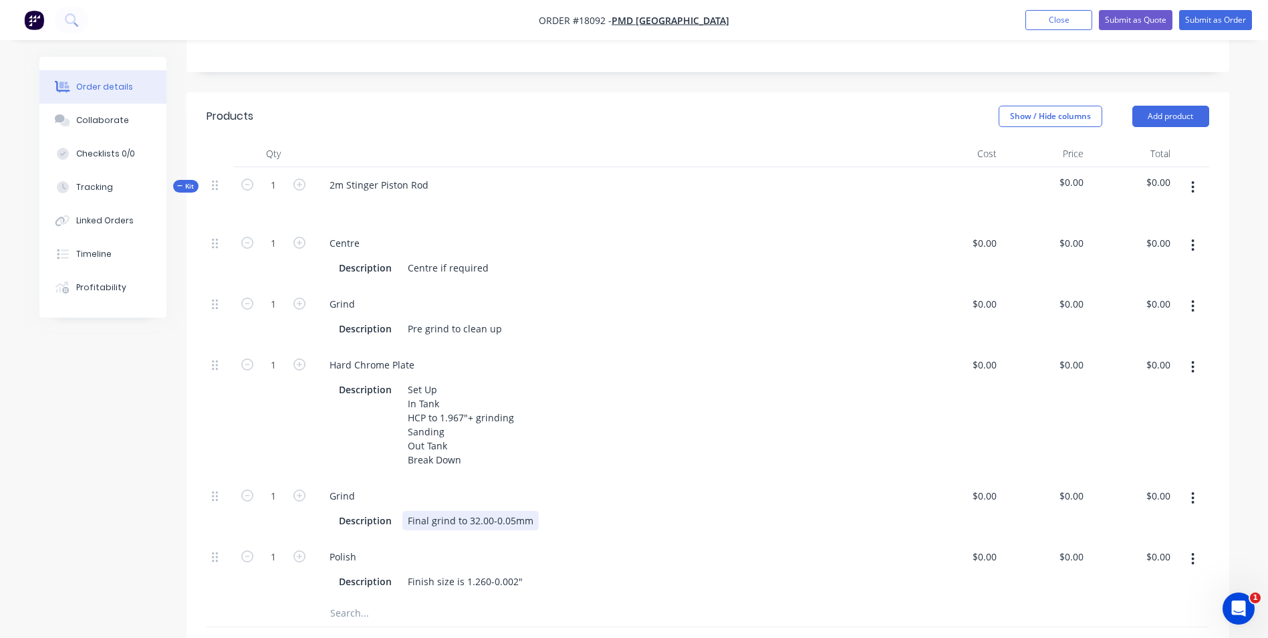
click at [476, 517] on div "Final grind to 32.00-0.05mm" at bounding box center [470, 520] width 136 height 19
click at [484, 579] on div "Finish size is 1.260-0.002"" at bounding box center [465, 581] width 126 height 19
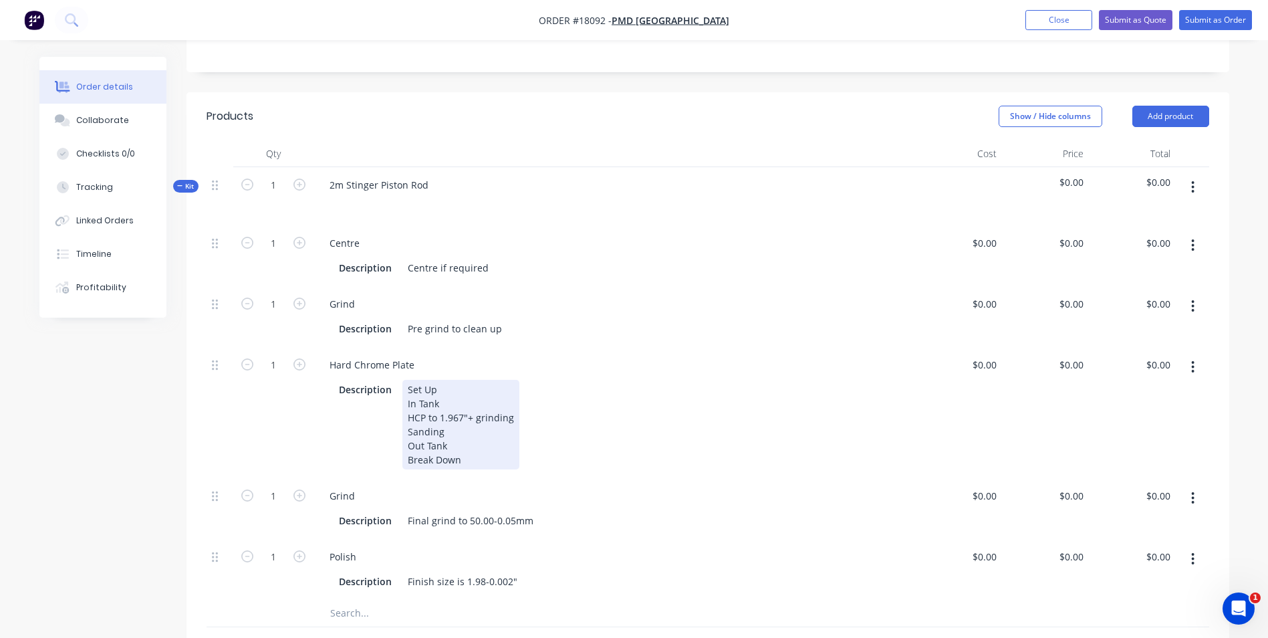
drag, startPoint x: 462, startPoint y: 418, endPoint x: 536, endPoint y: 420, distance: 73.6
click at [473, 419] on div "Set Up In Tank HCP to 1.967"+ grinding Sanding Out Tank Break Down" at bounding box center [460, 425] width 117 height 90
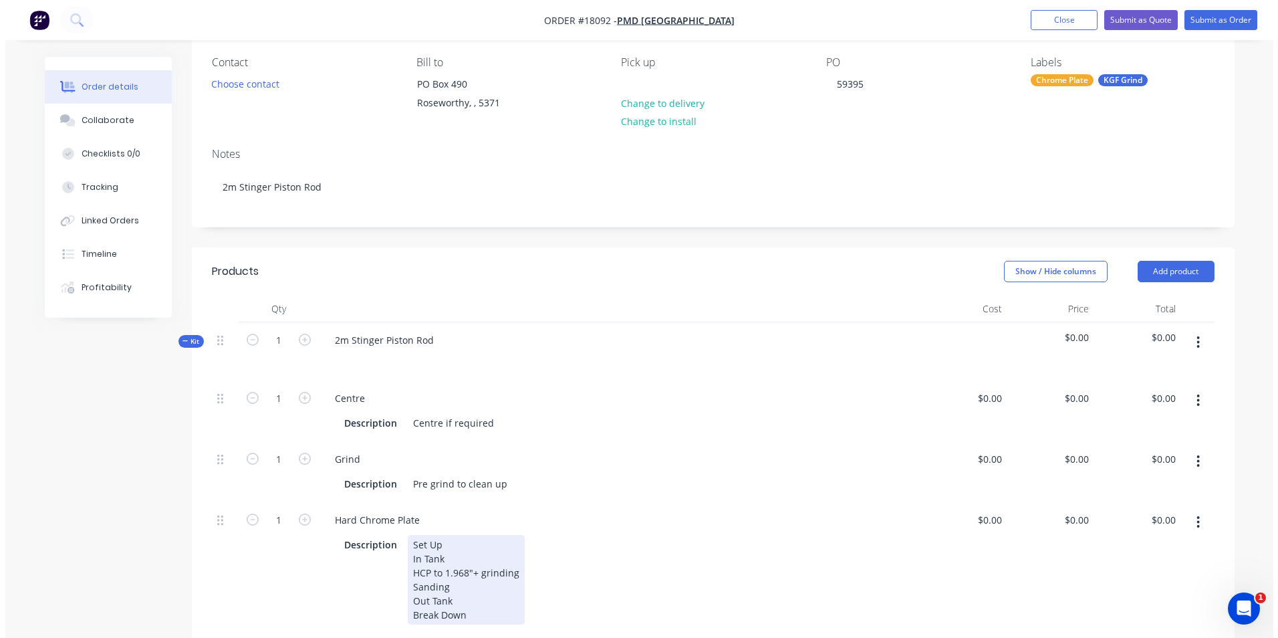
scroll to position [0, 0]
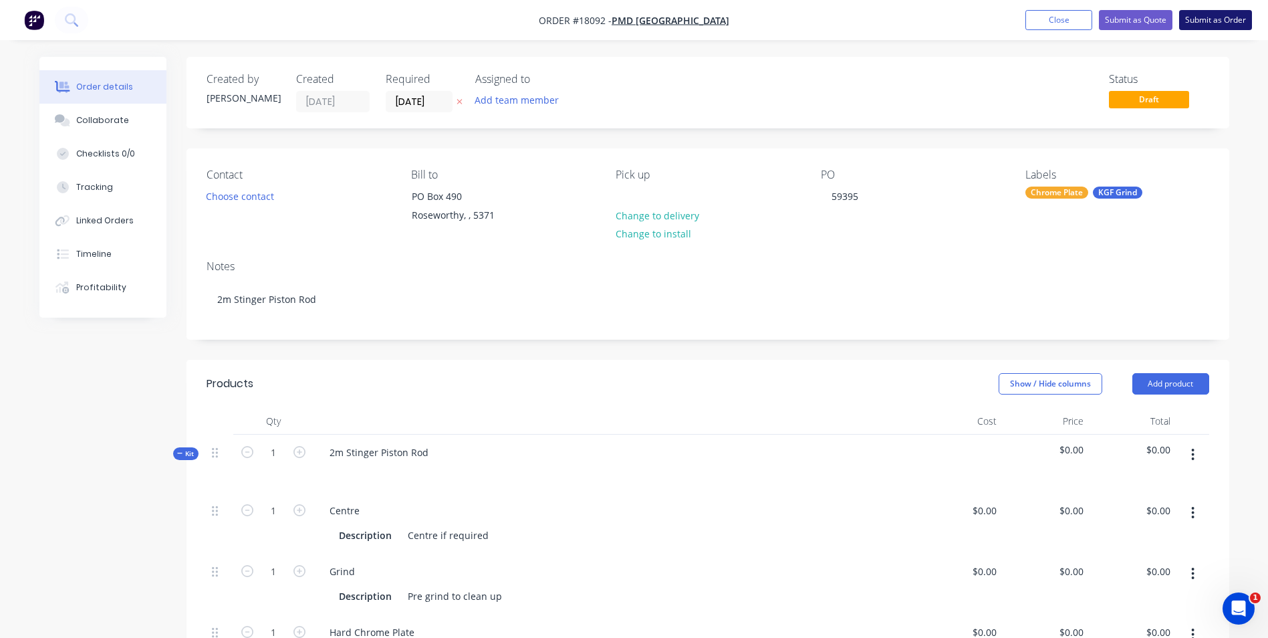
click at [1222, 20] on button "Submit as Order" at bounding box center [1215, 20] width 73 height 20
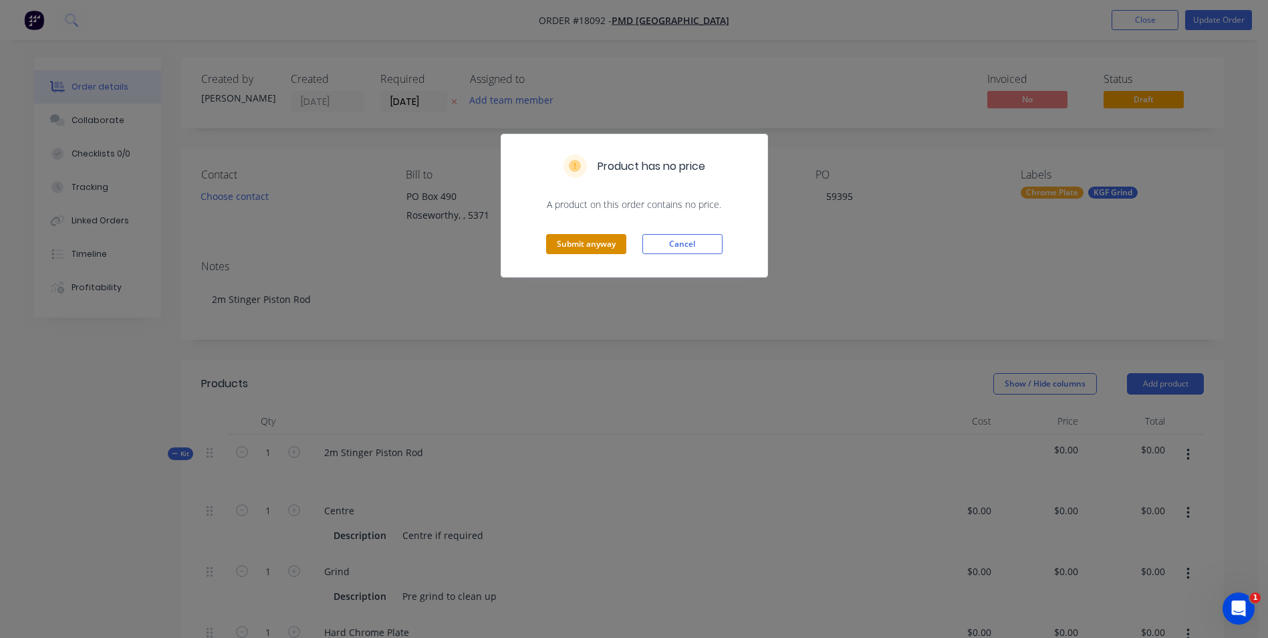
click at [600, 245] on button "Submit anyway" at bounding box center [586, 244] width 80 height 20
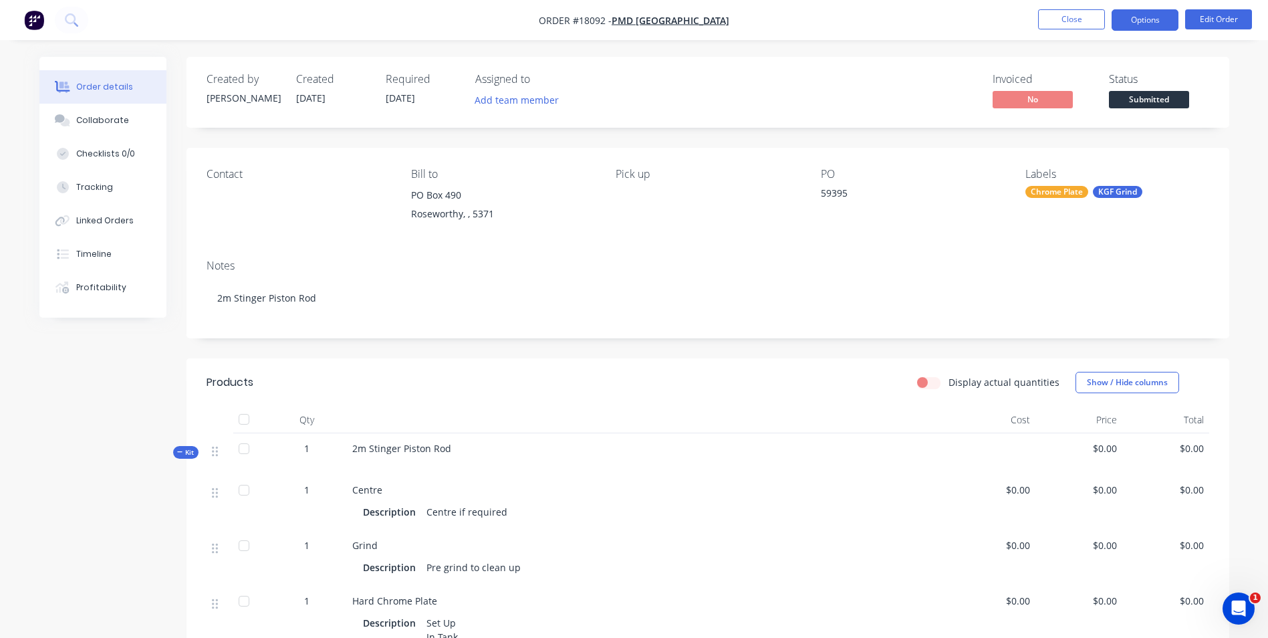
click at [1168, 23] on button "Options" at bounding box center [1145, 19] width 67 height 21
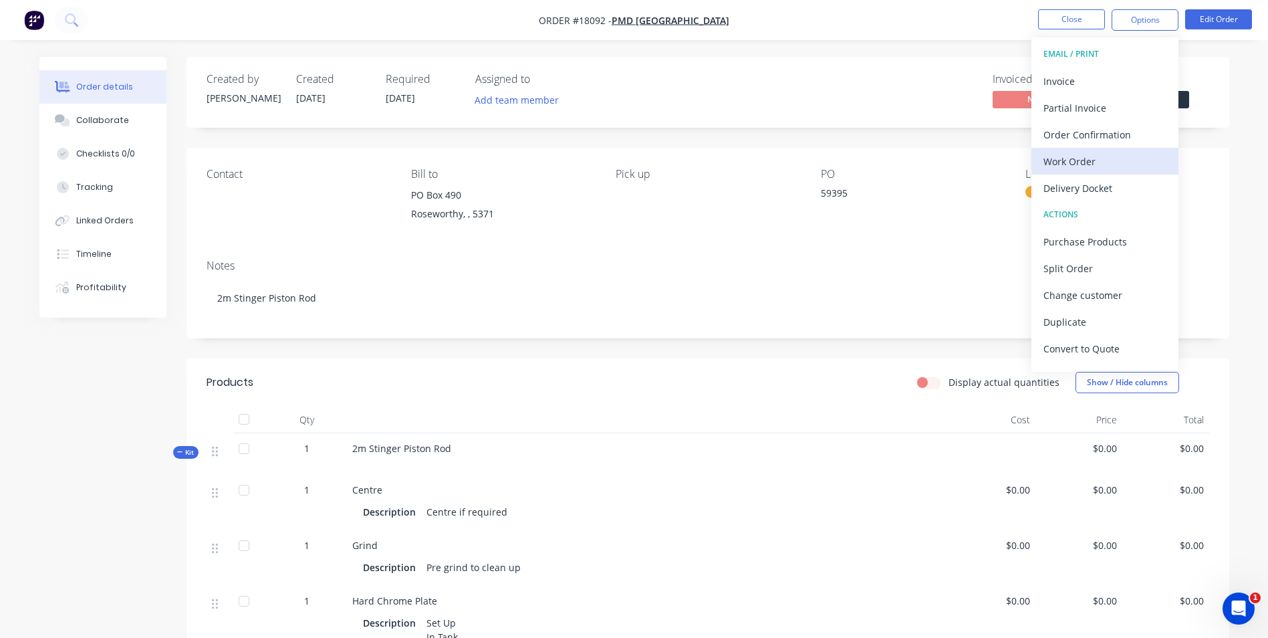
click at [1107, 158] on div "Work Order" at bounding box center [1105, 161] width 123 height 19
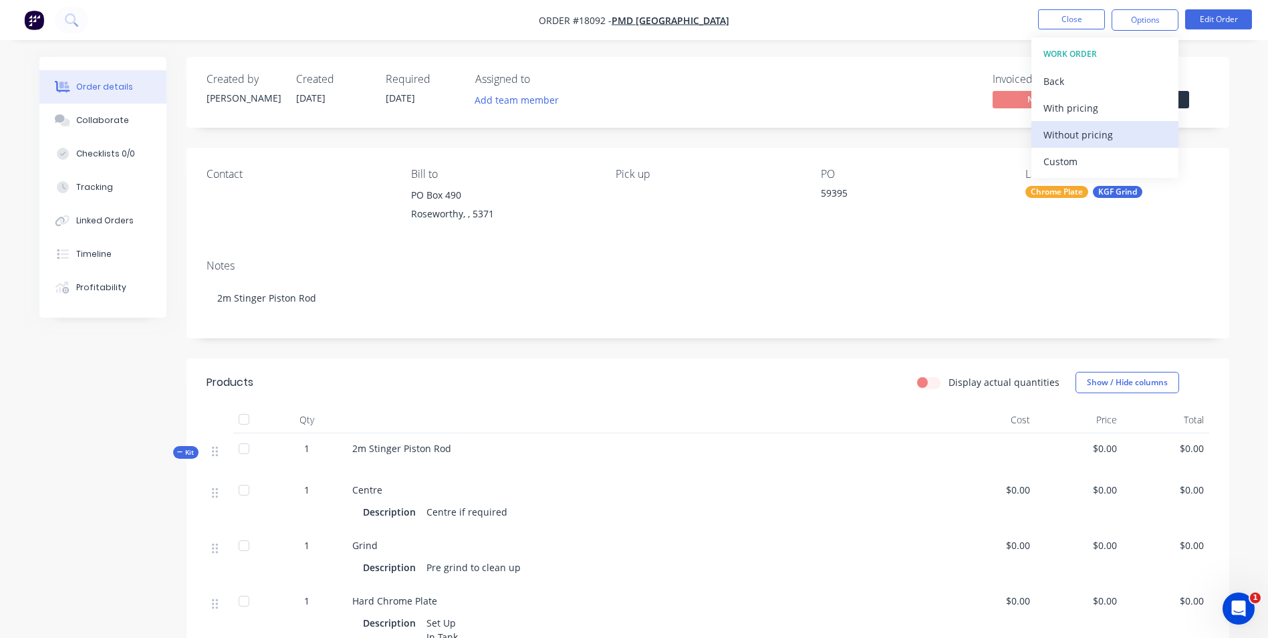
click at [1094, 129] on div "Without pricing" at bounding box center [1105, 134] width 123 height 19
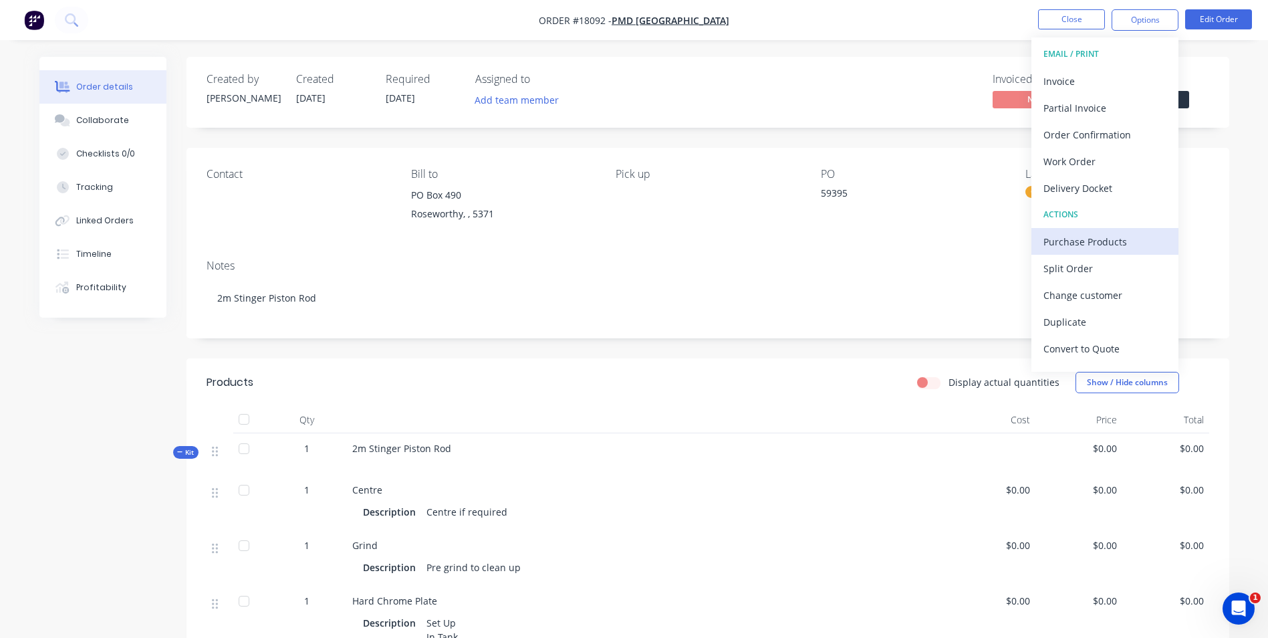
click at [1098, 237] on div "Purchase Products" at bounding box center [1105, 241] width 123 height 19
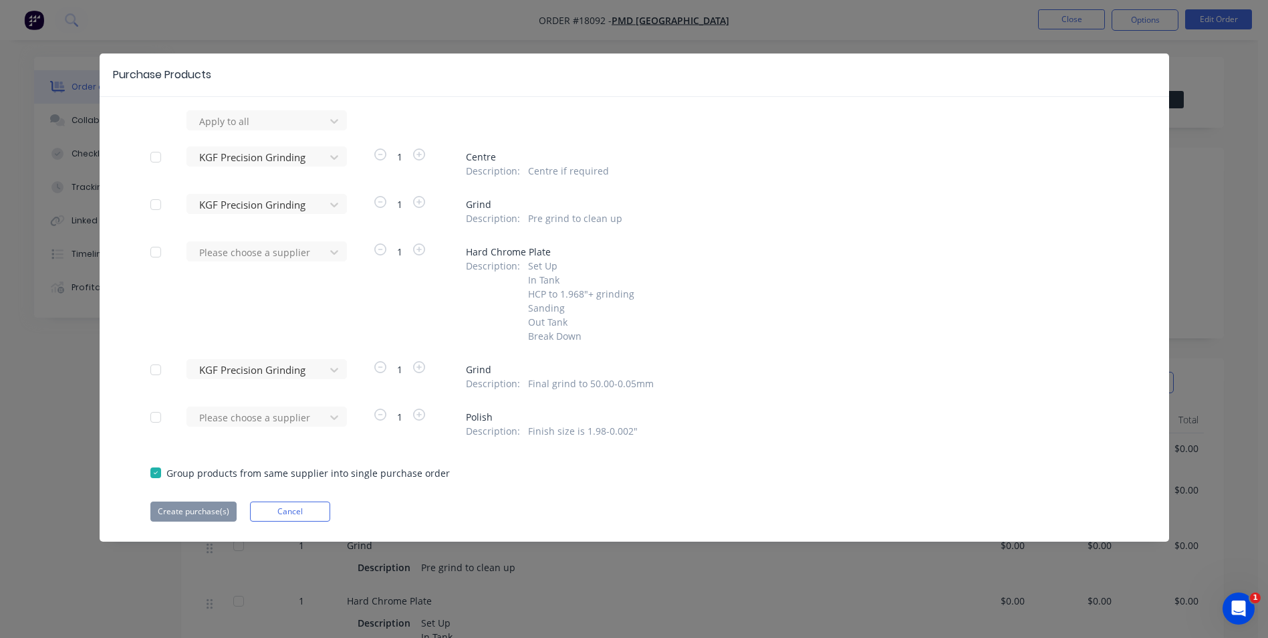
click at [157, 157] on div at bounding box center [155, 157] width 27 height 27
click at [156, 209] on div at bounding box center [155, 204] width 27 height 27
click at [159, 368] on div at bounding box center [155, 369] width 27 height 27
click at [207, 511] on button "Create purchase(s)" at bounding box center [193, 511] width 86 height 20
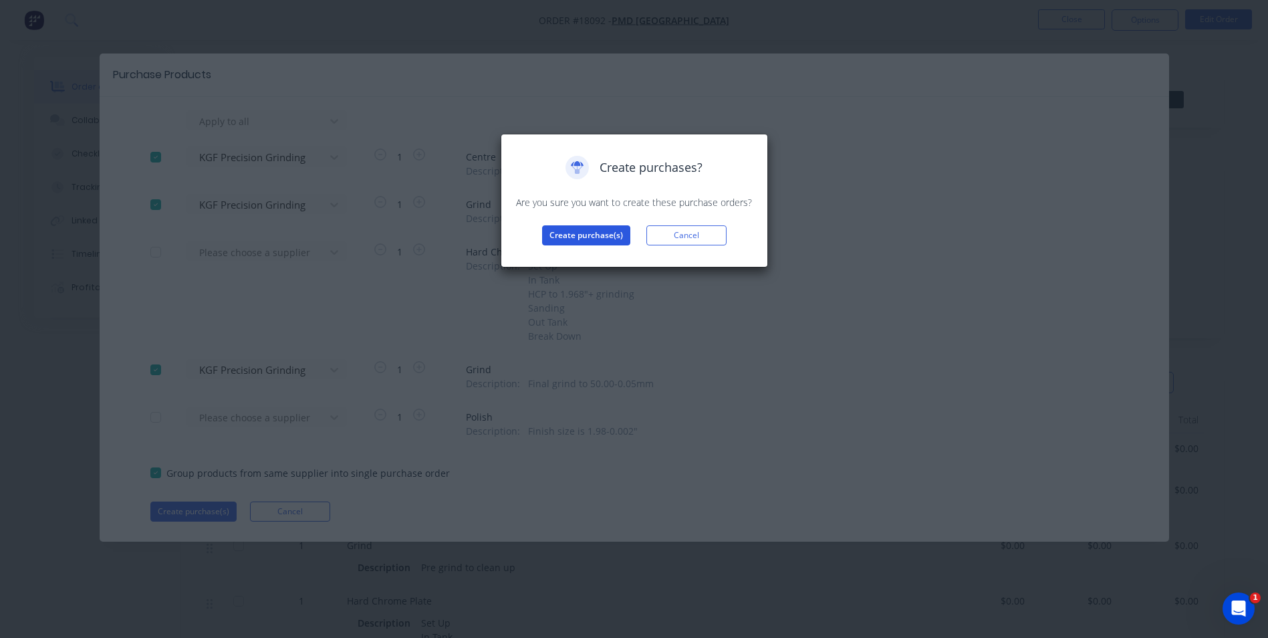
click at [587, 235] on button "Create purchase(s)" at bounding box center [586, 235] width 88 height 20
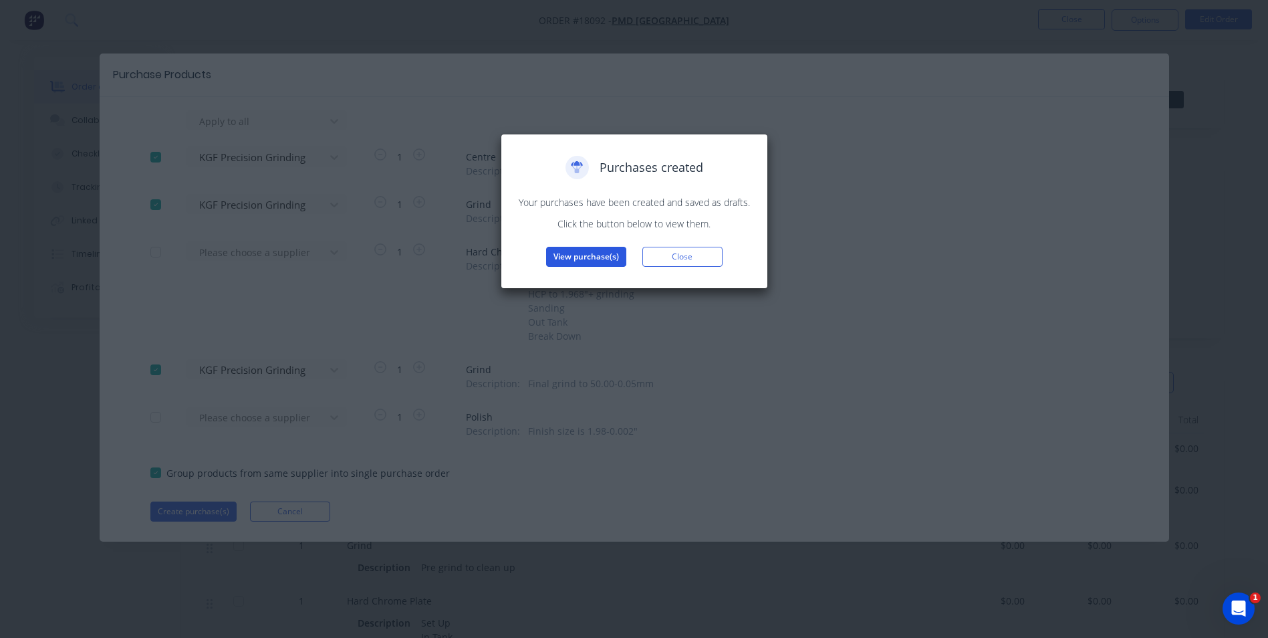
click at [591, 261] on button "View purchase(s)" at bounding box center [586, 257] width 80 height 20
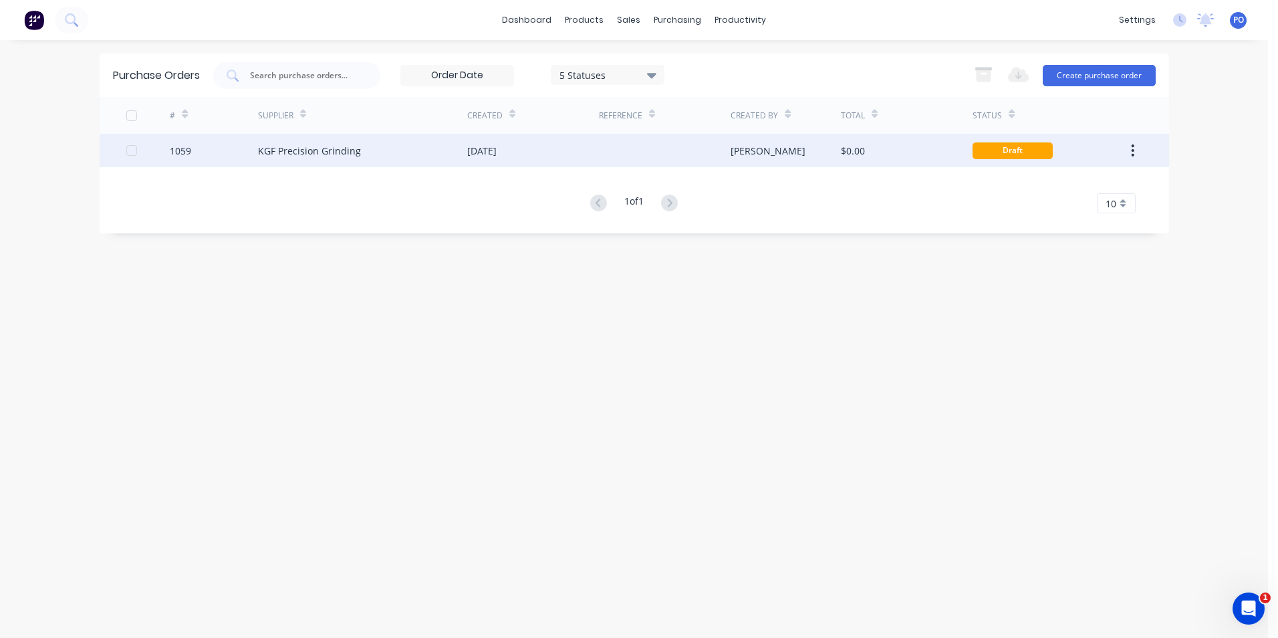
click at [650, 152] on div at bounding box center [665, 150] width 132 height 33
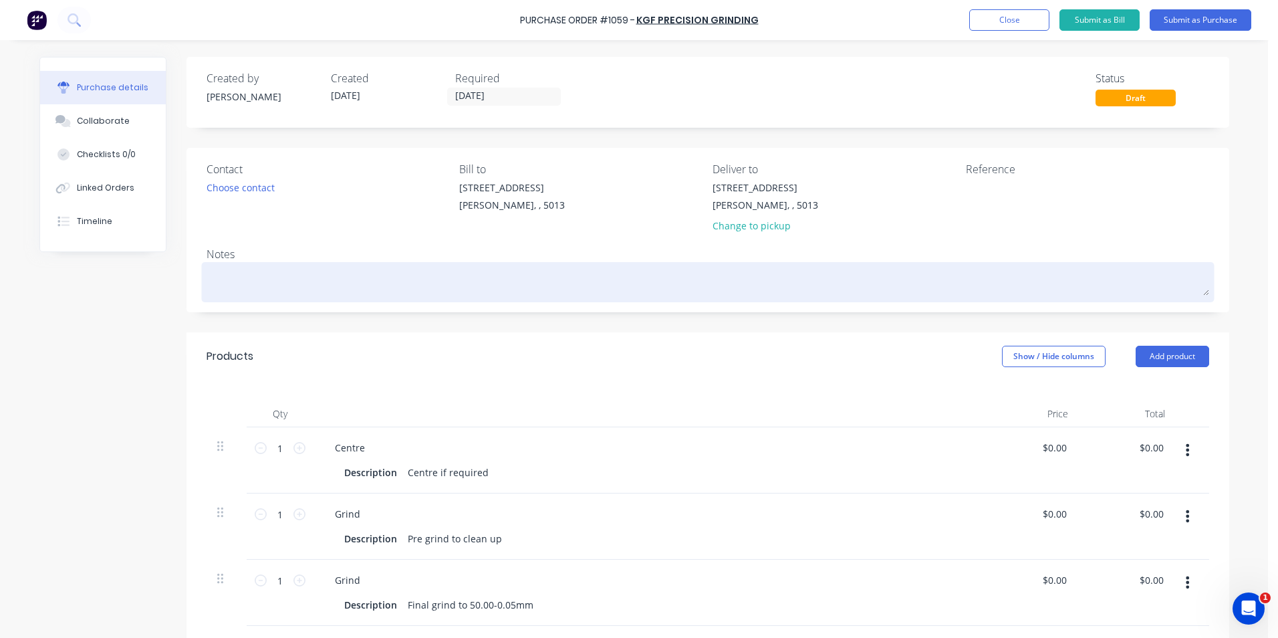
click at [219, 276] on textarea at bounding box center [708, 280] width 1003 height 30
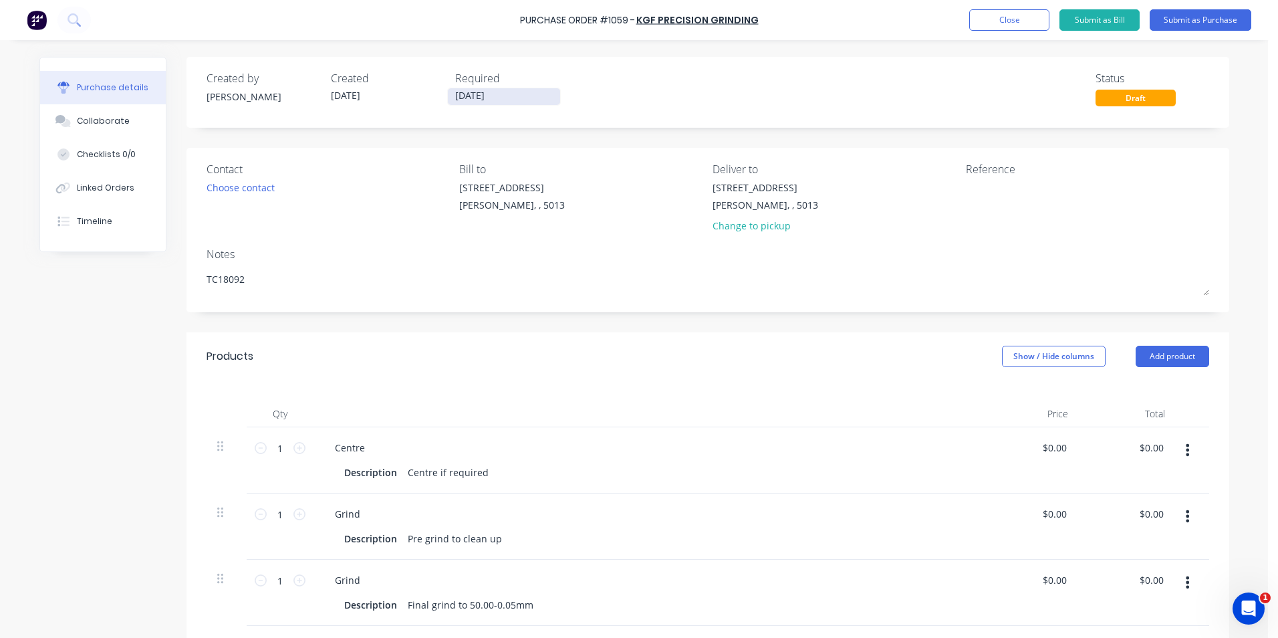
type textarea "TC18092"
click at [530, 100] on input "03/09/25" at bounding box center [504, 96] width 112 height 17
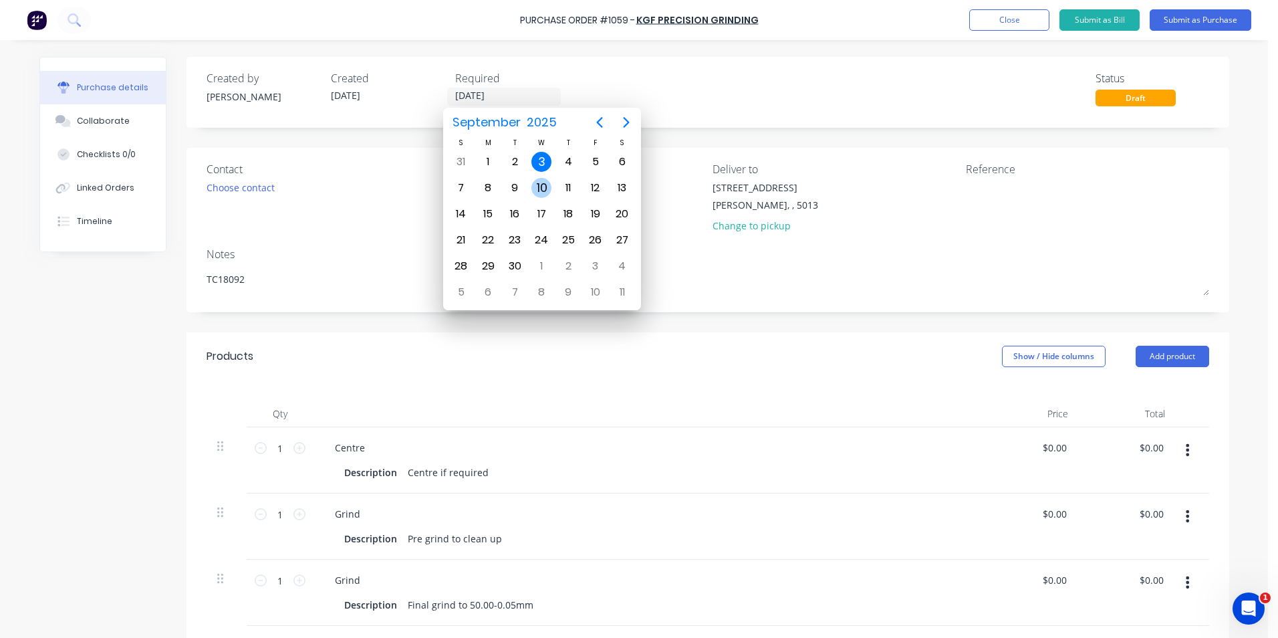
click at [540, 187] on div "10" at bounding box center [542, 188] width 20 height 20
type input "10/09/25"
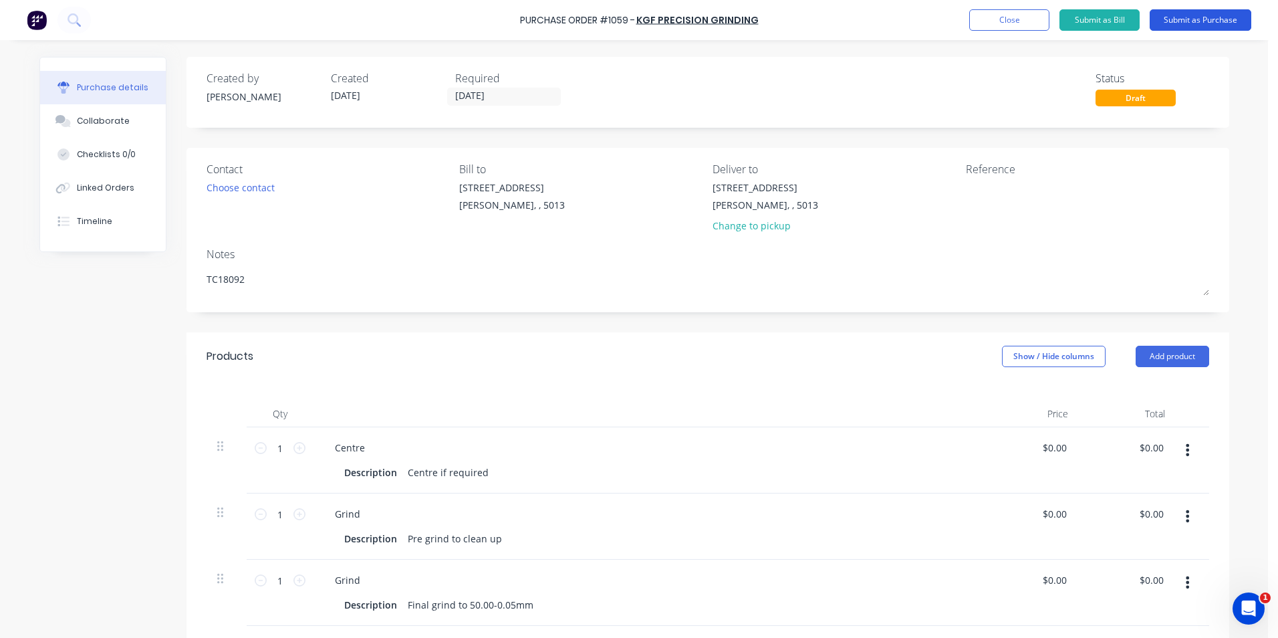
click at [1199, 19] on button "Submit as Purchase" at bounding box center [1201, 19] width 102 height 21
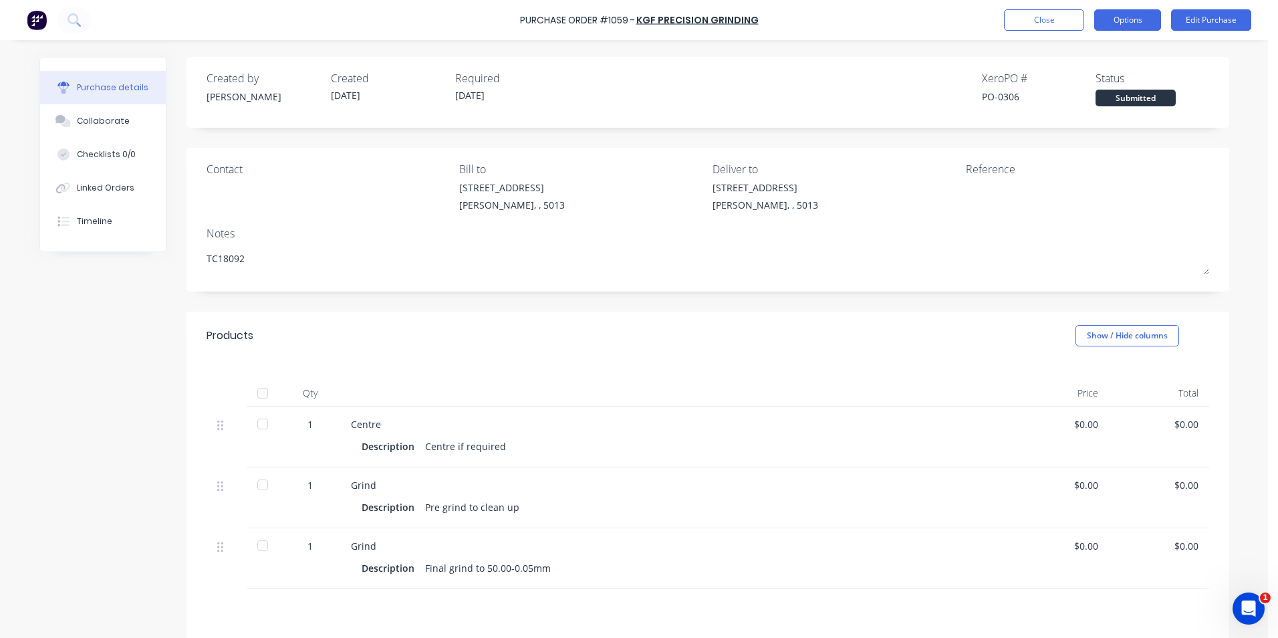
click at [1126, 21] on button "Options" at bounding box center [1127, 19] width 67 height 21
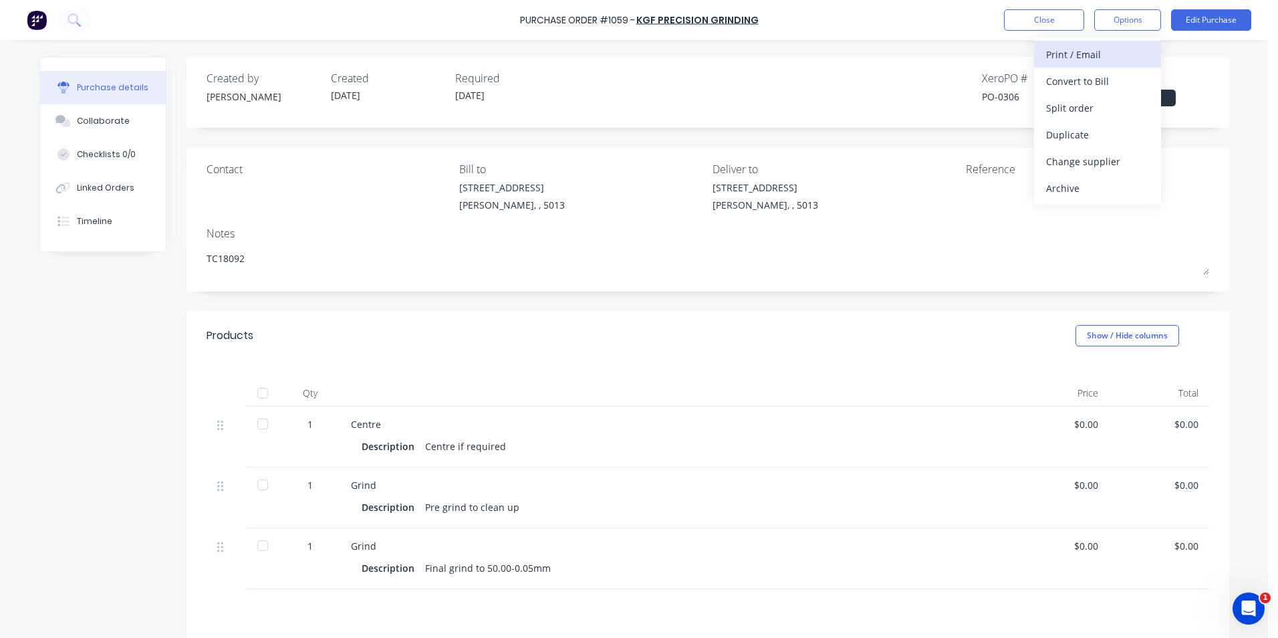
click at [1090, 54] on div "Print / Email" at bounding box center [1097, 54] width 103 height 19
click at [1082, 104] on div "Without pricing" at bounding box center [1097, 107] width 103 height 19
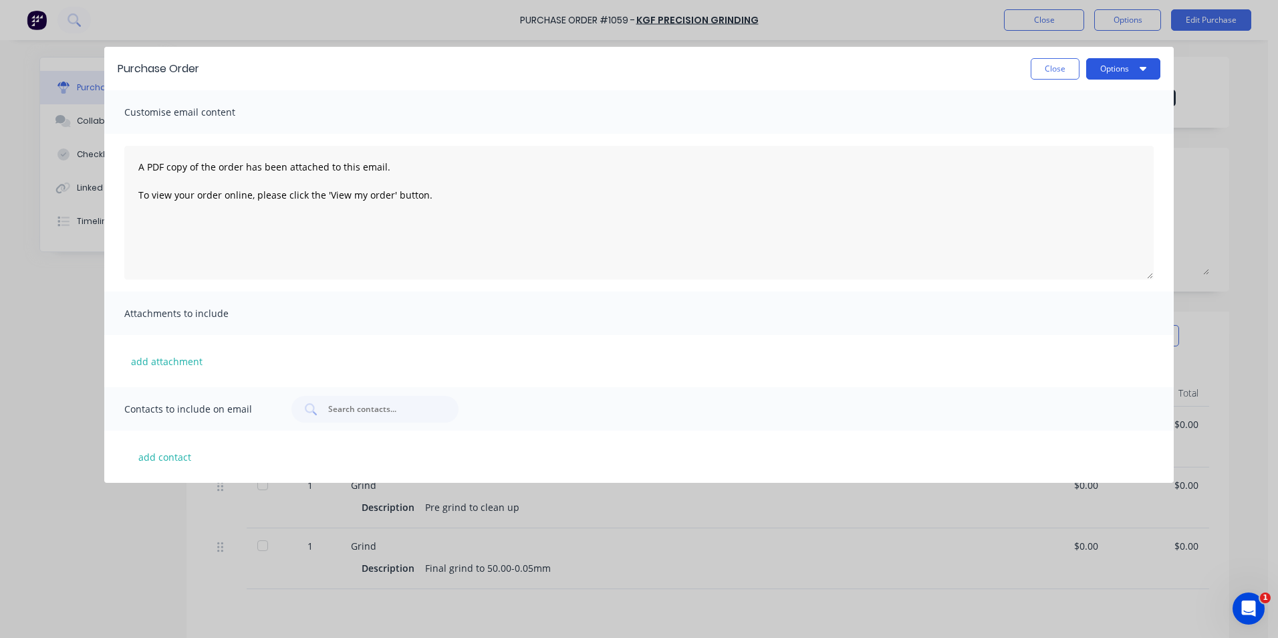
click at [1124, 72] on button "Options" at bounding box center [1123, 68] width 74 height 21
click at [1070, 108] on div "Print" at bounding box center [1097, 102] width 103 height 19
click at [1068, 64] on button "Close" at bounding box center [1055, 68] width 49 height 21
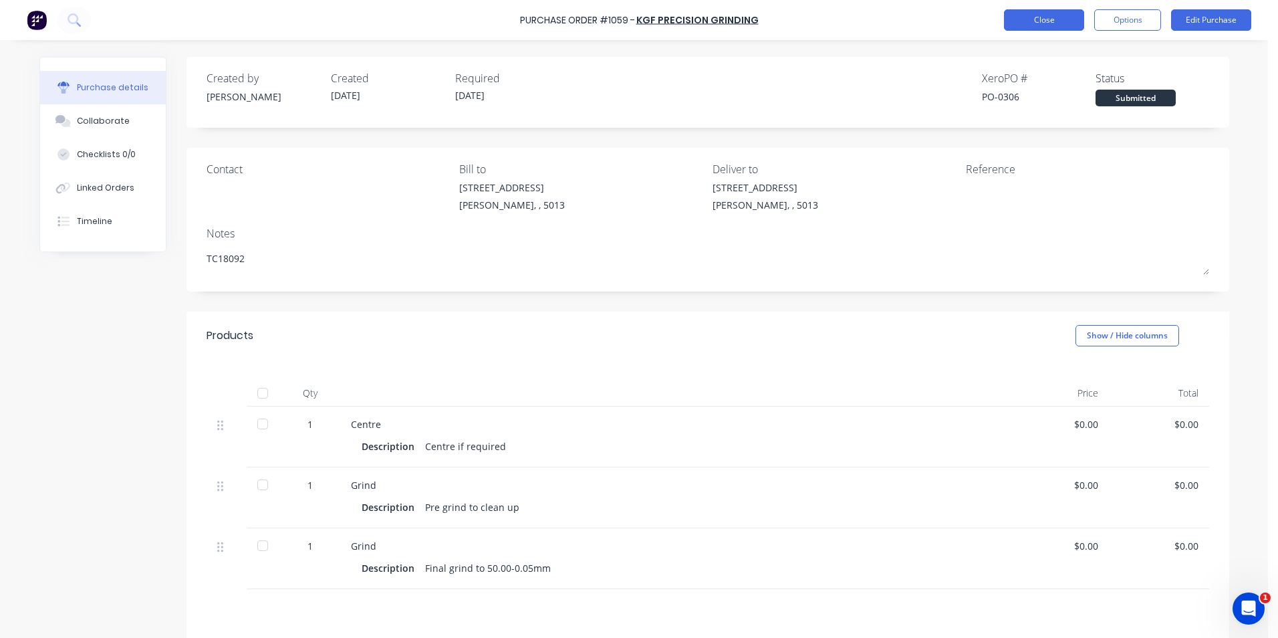
click at [1066, 21] on button "Close" at bounding box center [1044, 19] width 80 height 21
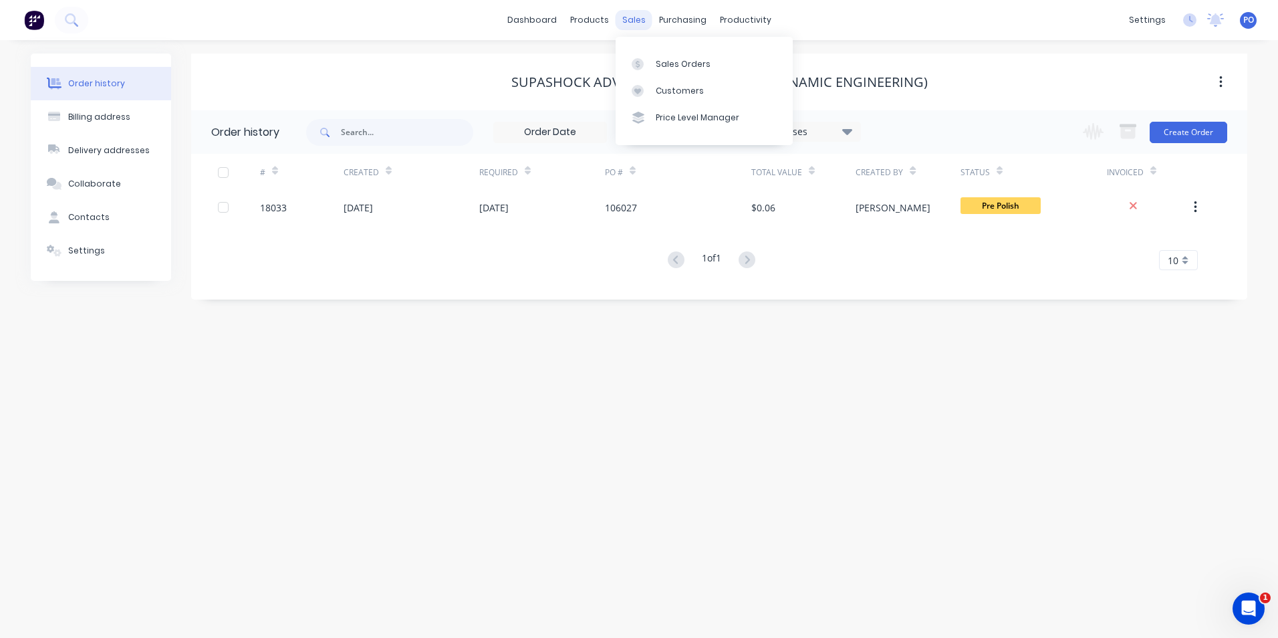
click at [633, 17] on div "sales" at bounding box center [634, 20] width 37 height 20
click at [658, 59] on div "Sales Orders" at bounding box center [683, 64] width 55 height 12
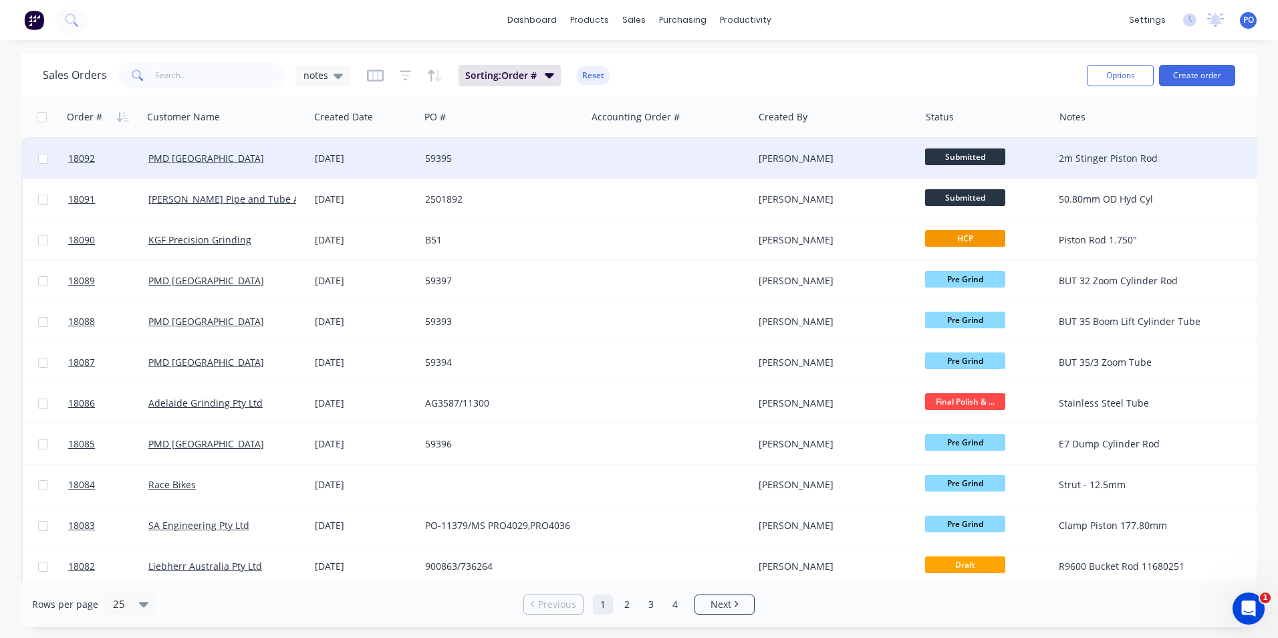
click at [977, 156] on span "Submitted" at bounding box center [965, 156] width 80 height 17
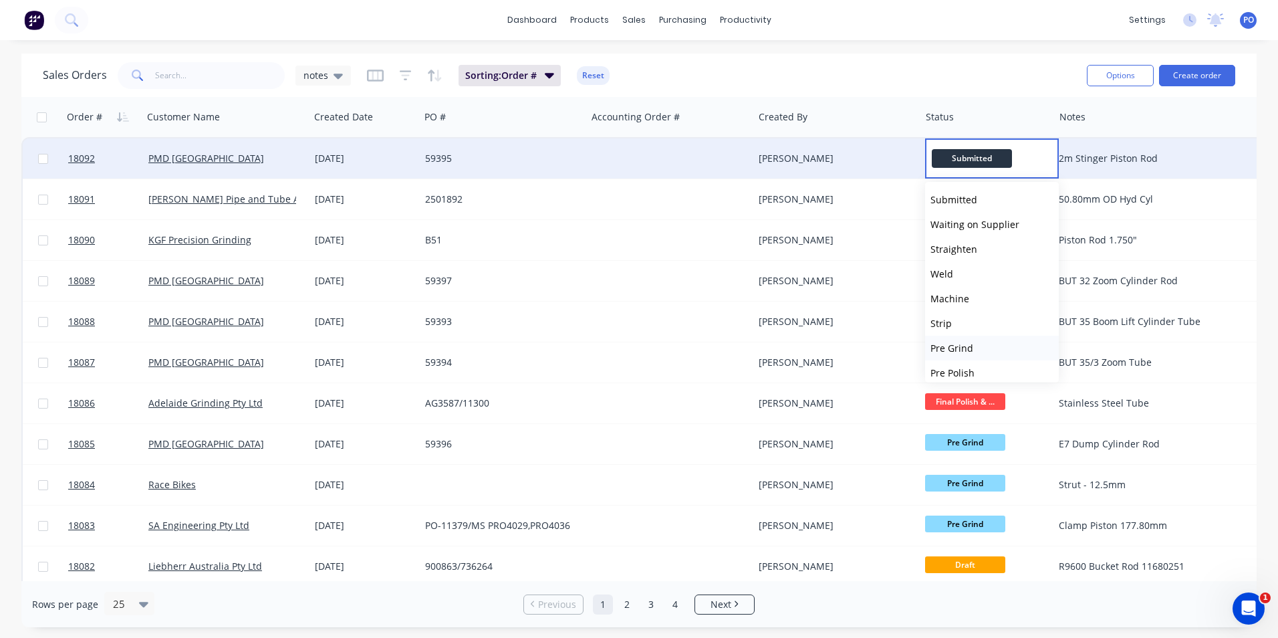
click at [972, 344] on button "Pre Grind" at bounding box center [992, 348] width 134 height 25
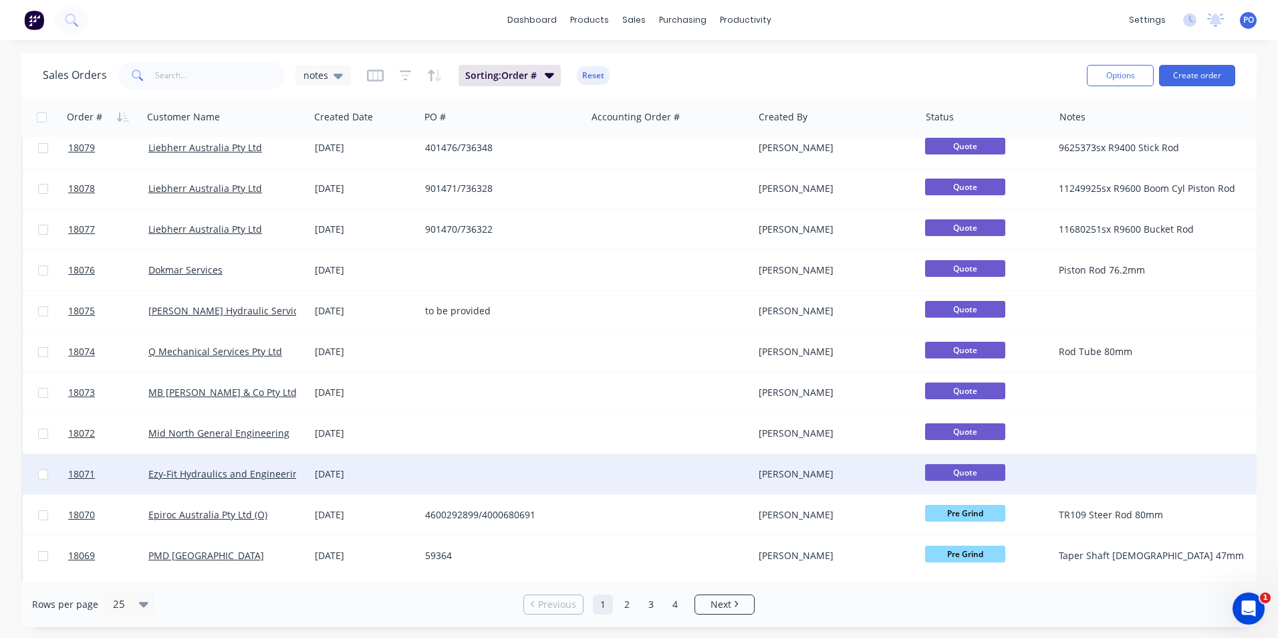
scroll to position [582, 0]
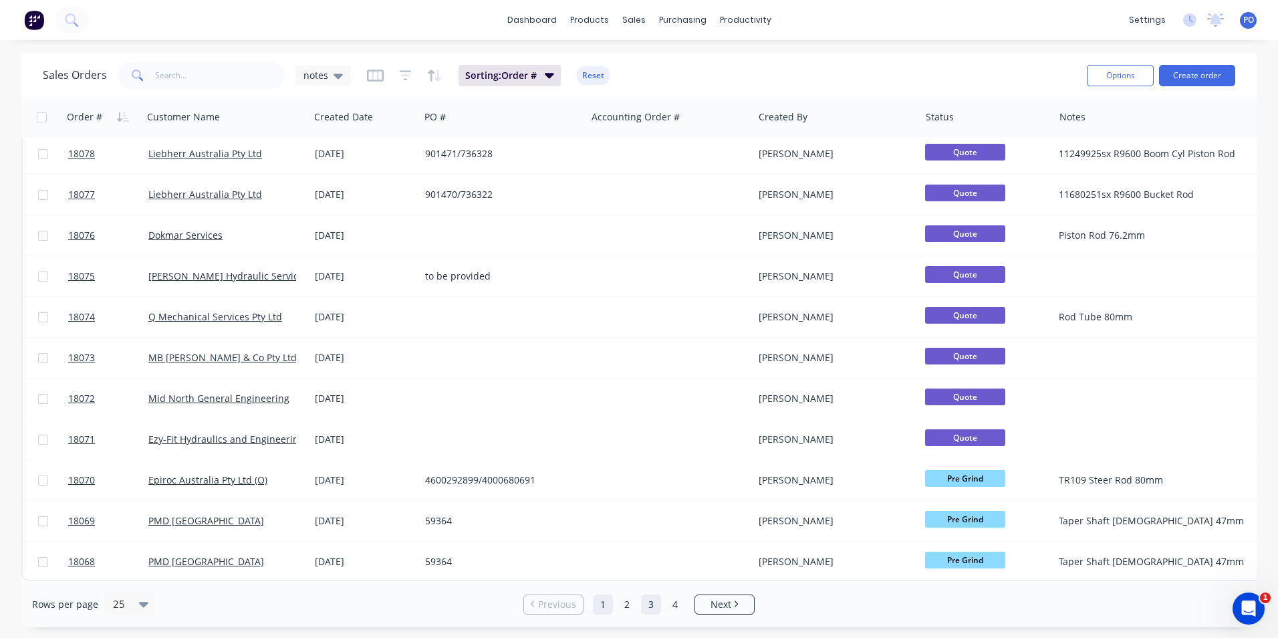
click at [653, 610] on link "3" at bounding box center [651, 604] width 20 height 20
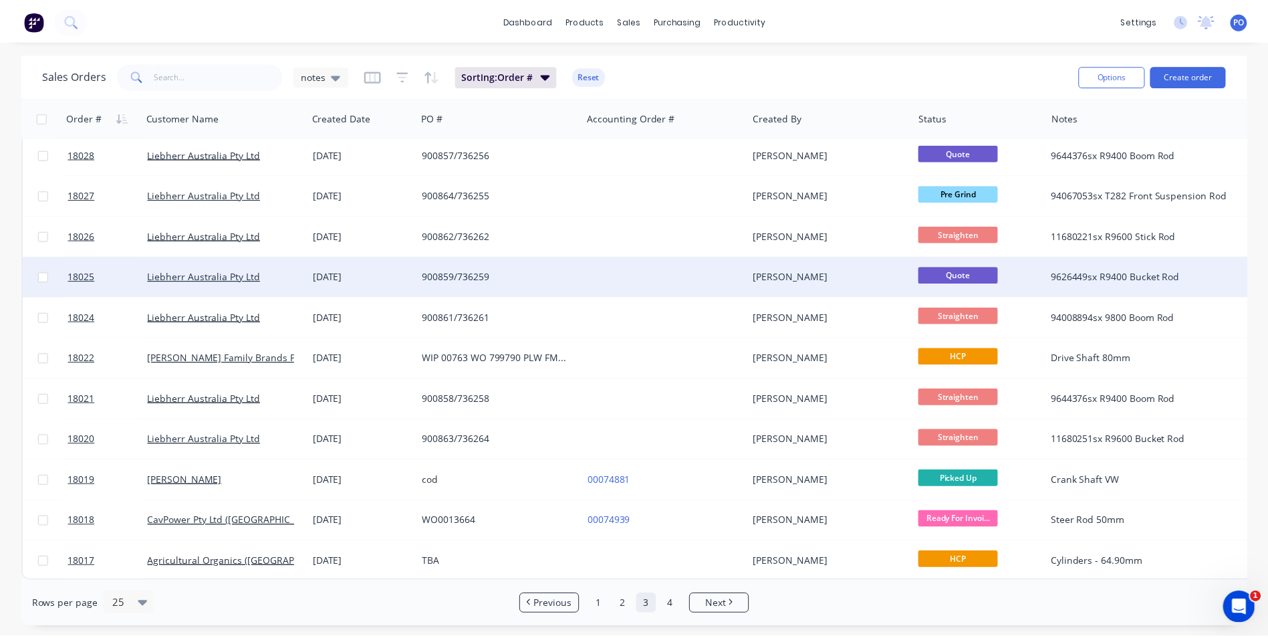
scroll to position [382, 0]
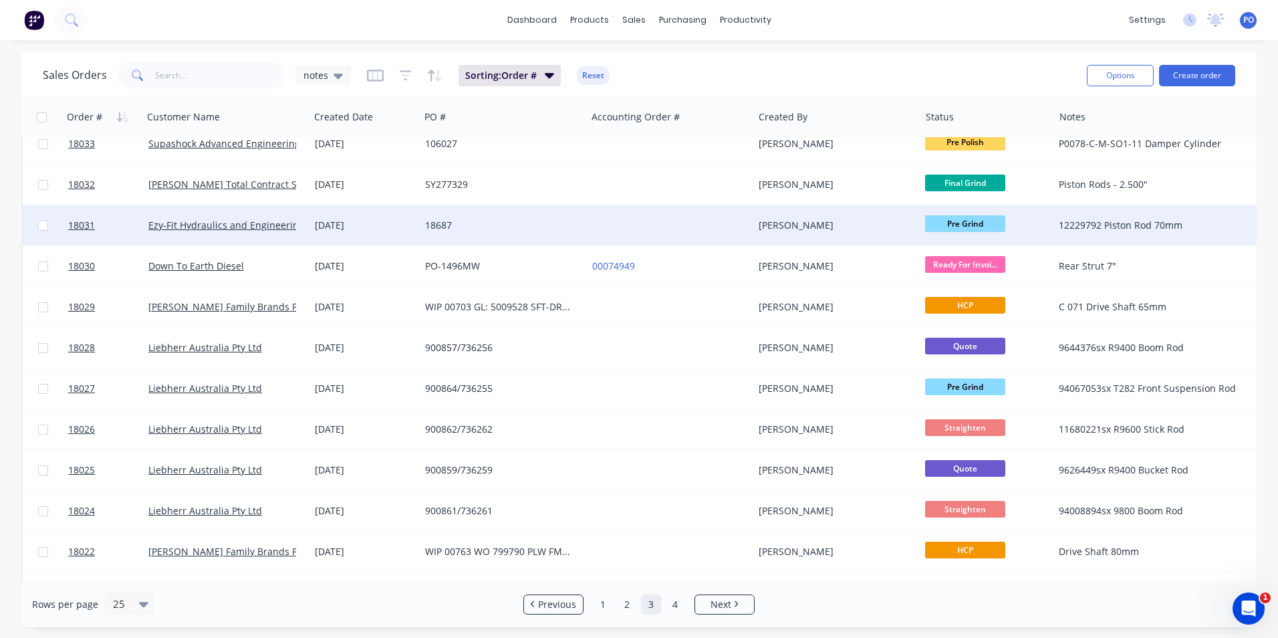
click at [665, 231] on div at bounding box center [670, 225] width 166 height 40
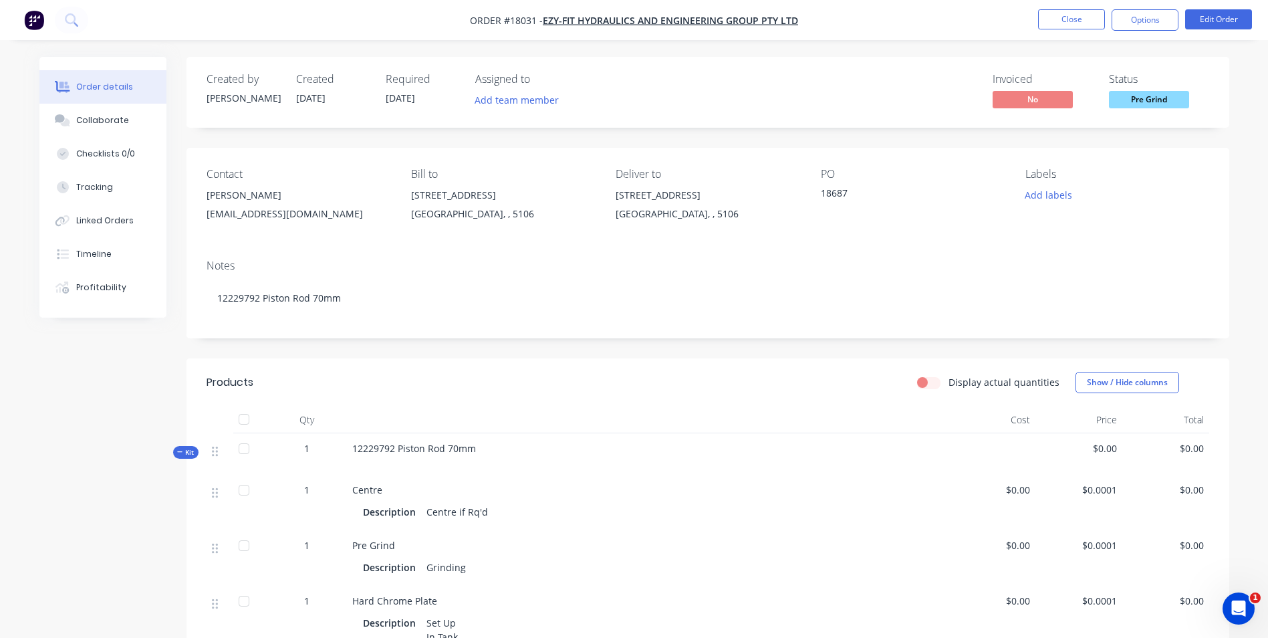
click at [1068, 249] on div "Notes 12229792 Piston Rod 70mm" at bounding box center [708, 294] width 1043 height 90
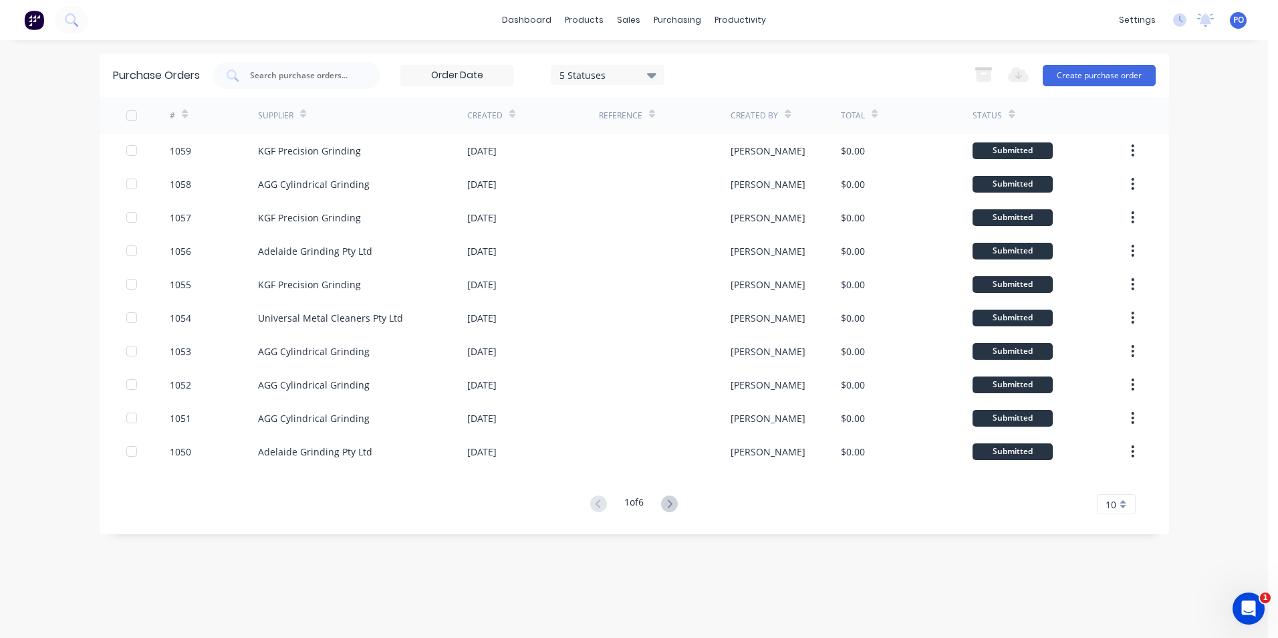
click at [27, 27] on img at bounding box center [34, 20] width 20 height 20
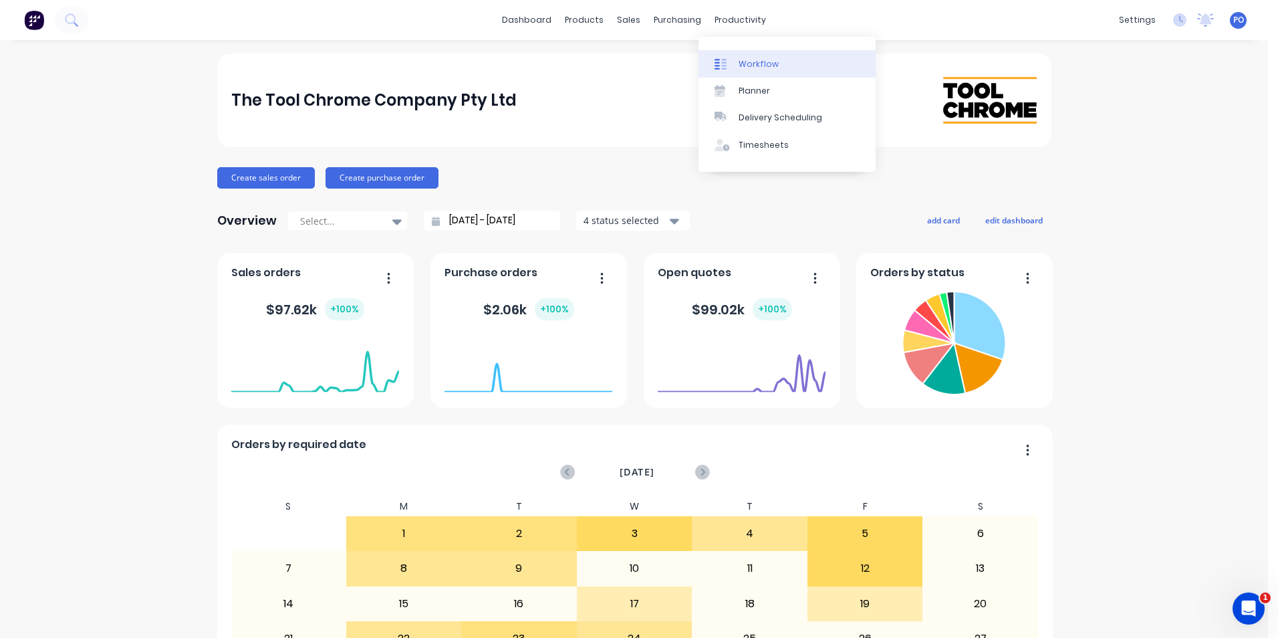
click at [767, 72] on link "Workflow" at bounding box center [787, 63] width 177 height 27
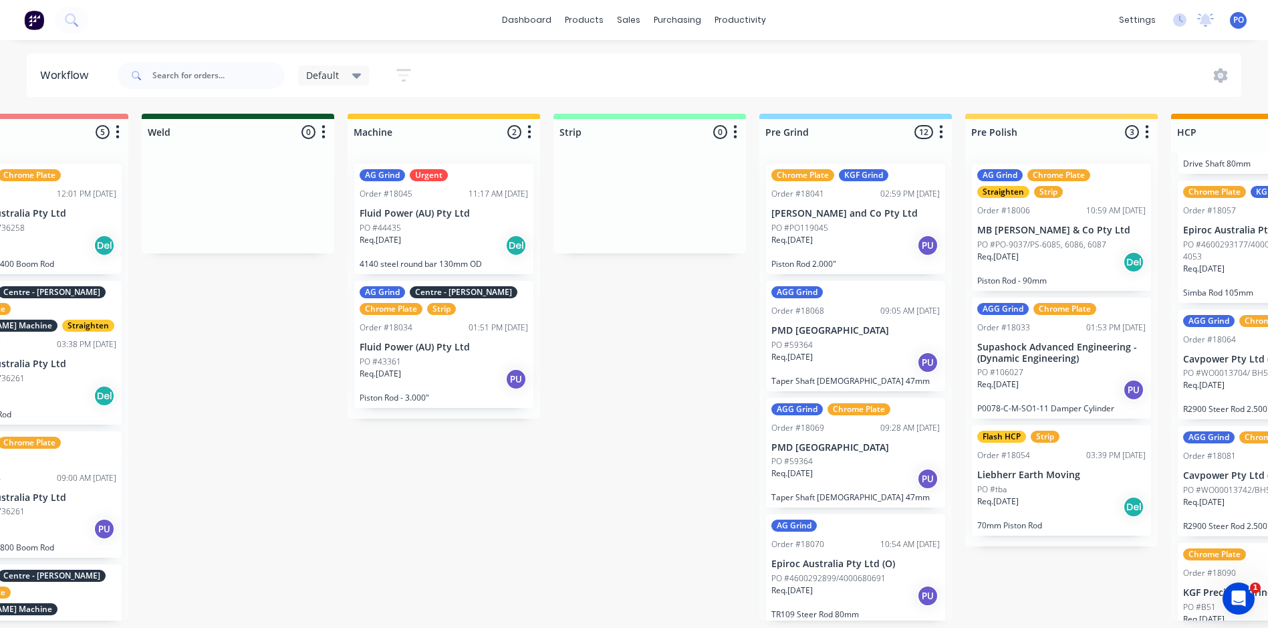
scroll to position [3, 0]
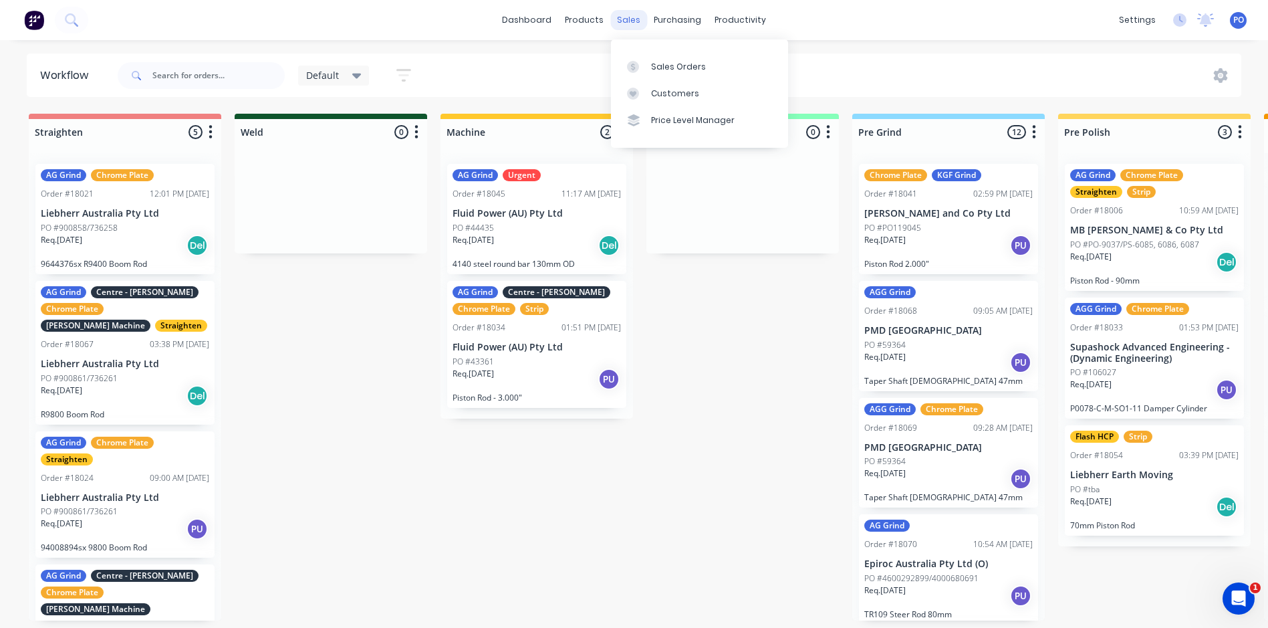
click at [634, 19] on div "sales" at bounding box center [628, 20] width 37 height 20
click at [643, 55] on link "Sales Orders" at bounding box center [699, 66] width 177 height 27
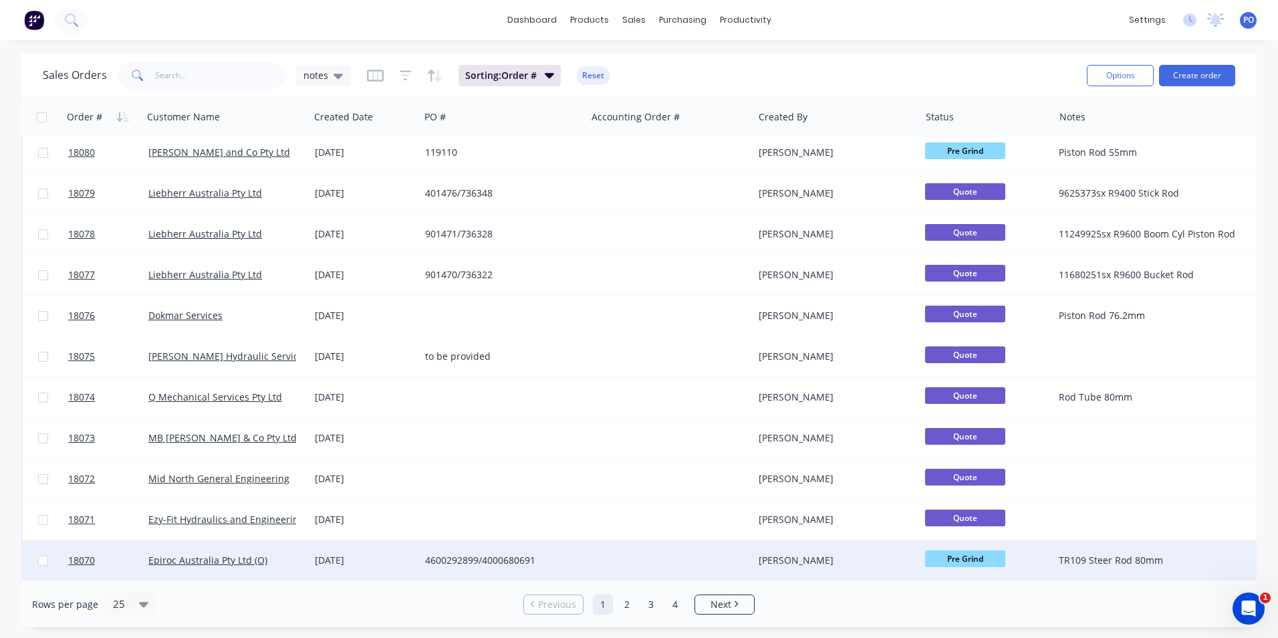
scroll to position [582, 0]
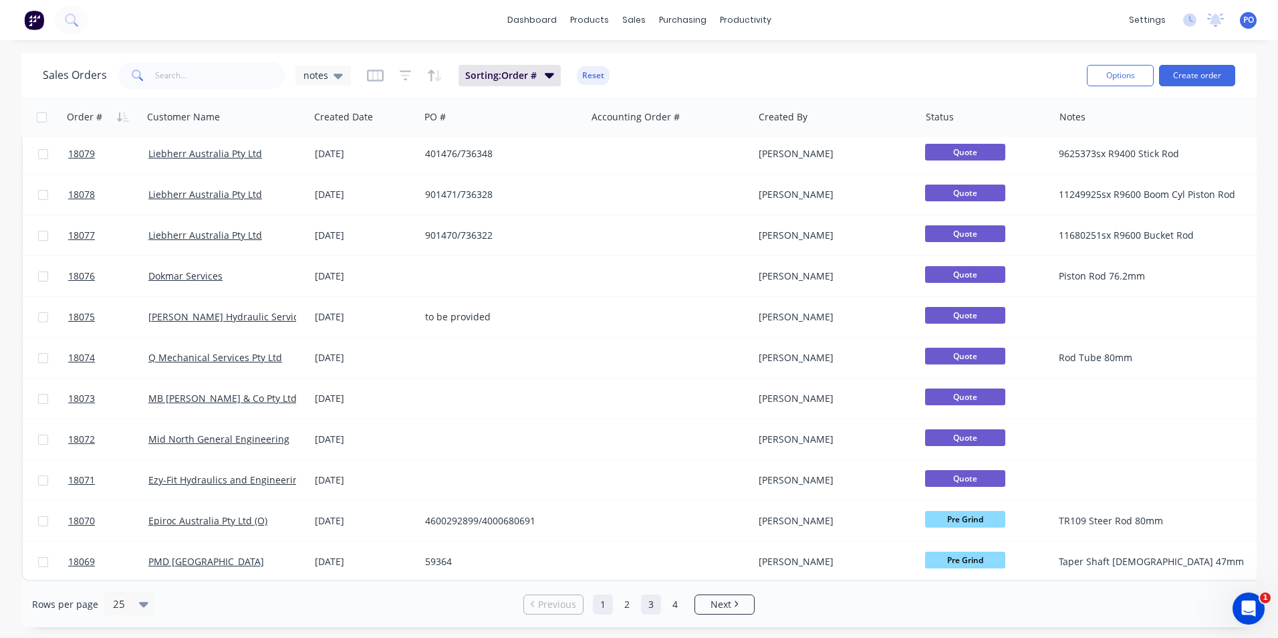
click at [650, 603] on link "3" at bounding box center [651, 604] width 20 height 20
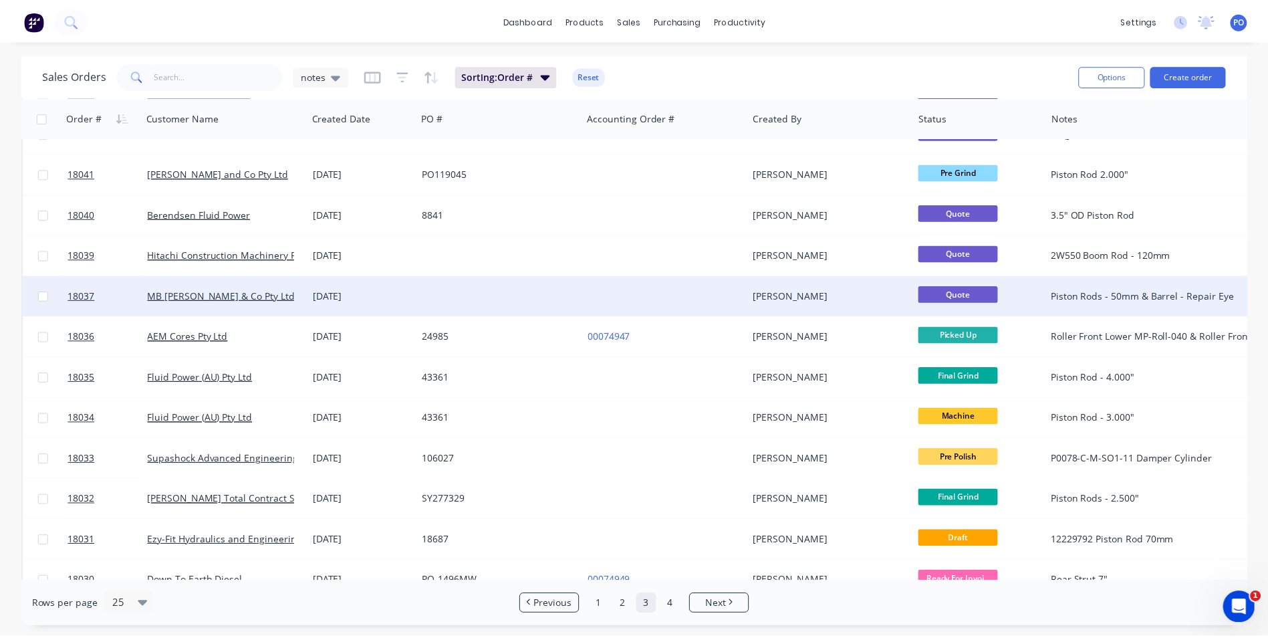
scroll to position [134, 0]
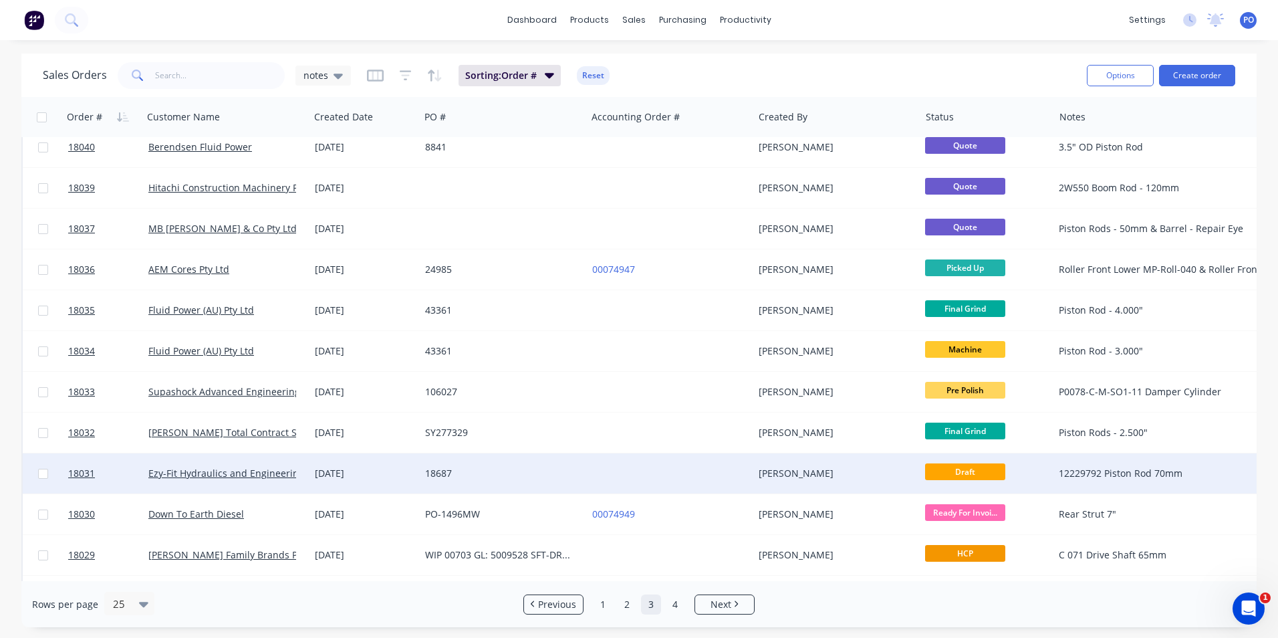
click at [496, 465] on div "18687" at bounding box center [503, 473] width 166 height 40
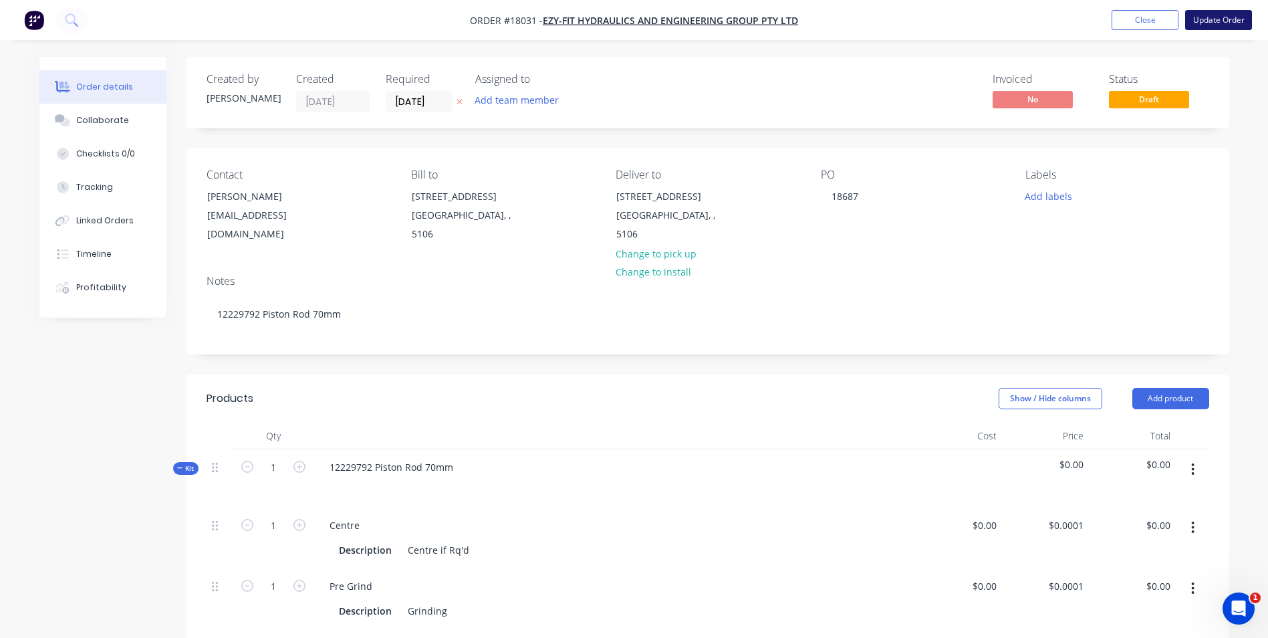
click at [1217, 23] on button "Update Order" at bounding box center [1218, 20] width 67 height 20
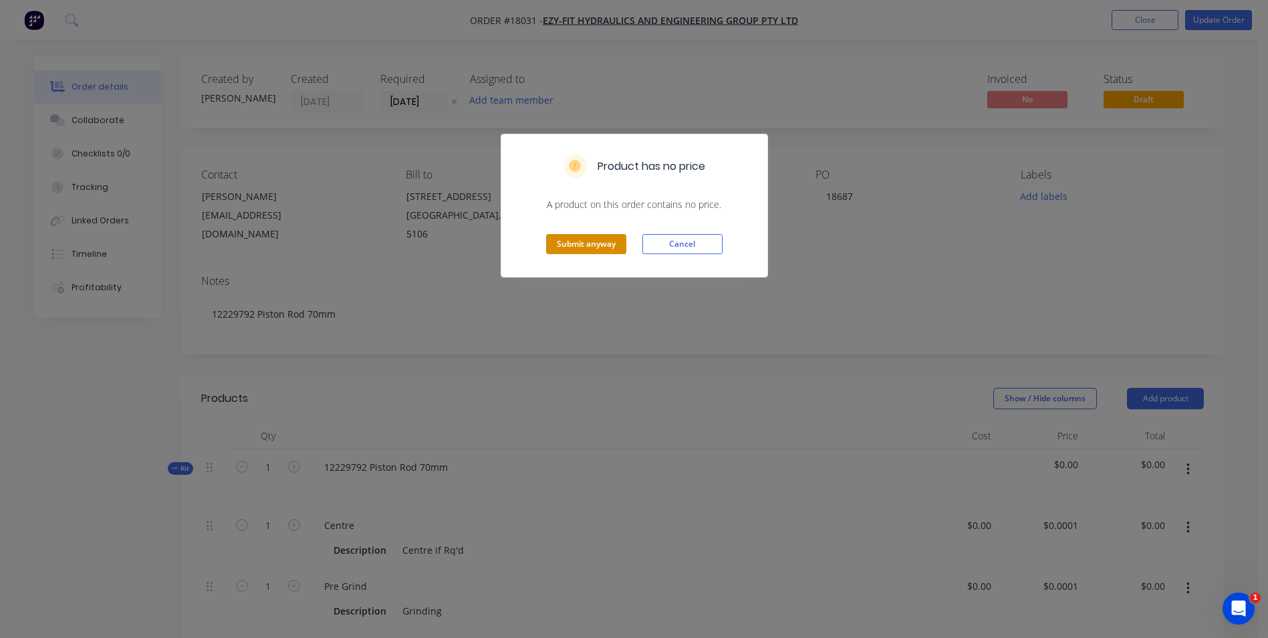
click at [612, 243] on button "Submit anyway" at bounding box center [586, 244] width 80 height 20
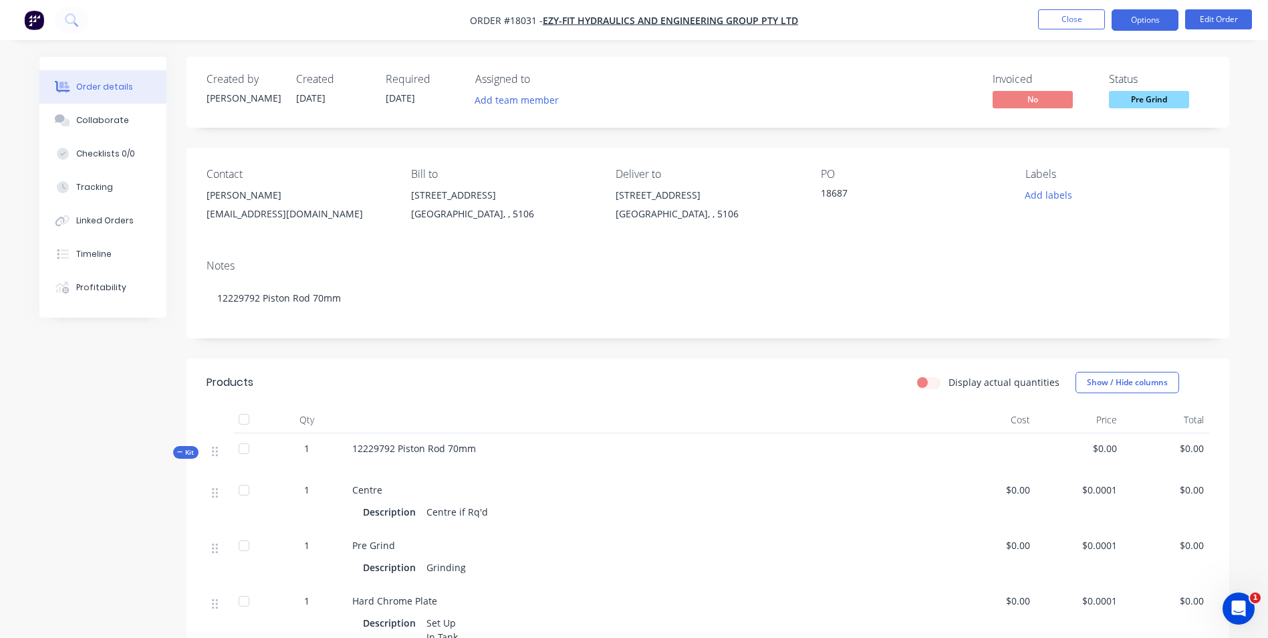
click at [1166, 20] on button "Options" at bounding box center [1145, 19] width 67 height 21
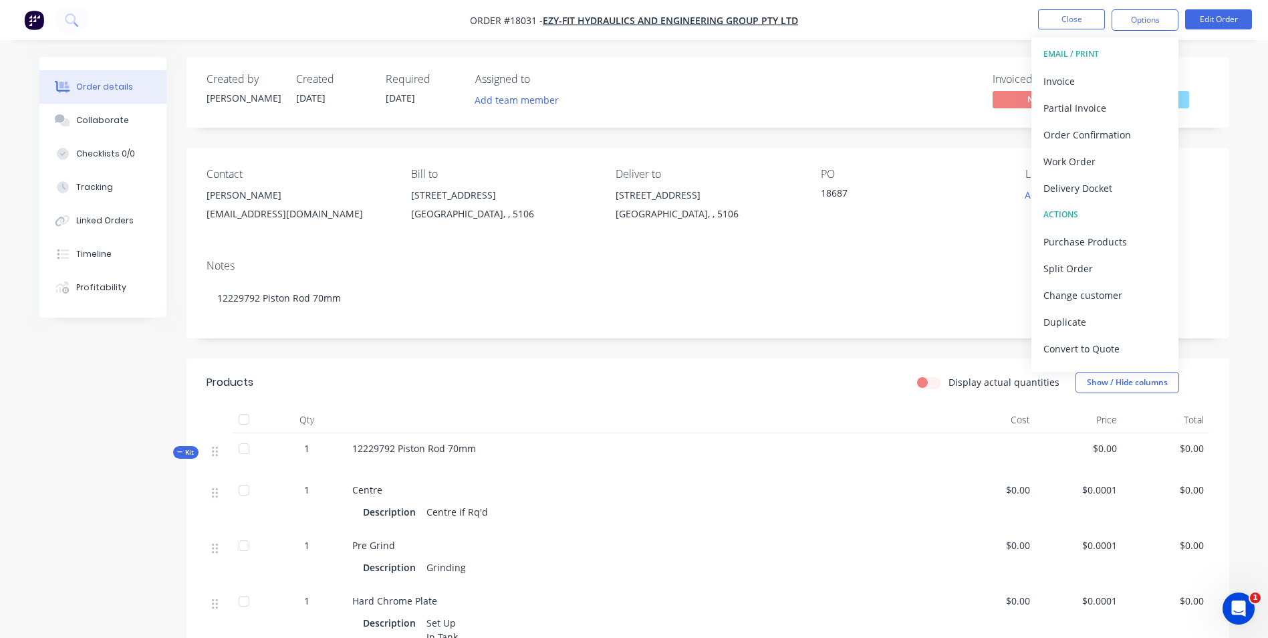
click at [955, 20] on nav "Order #18031 - Ezy-Fit Hydraulics and Engineering Group Pty Ltd Close Options E…" at bounding box center [634, 20] width 1268 height 40
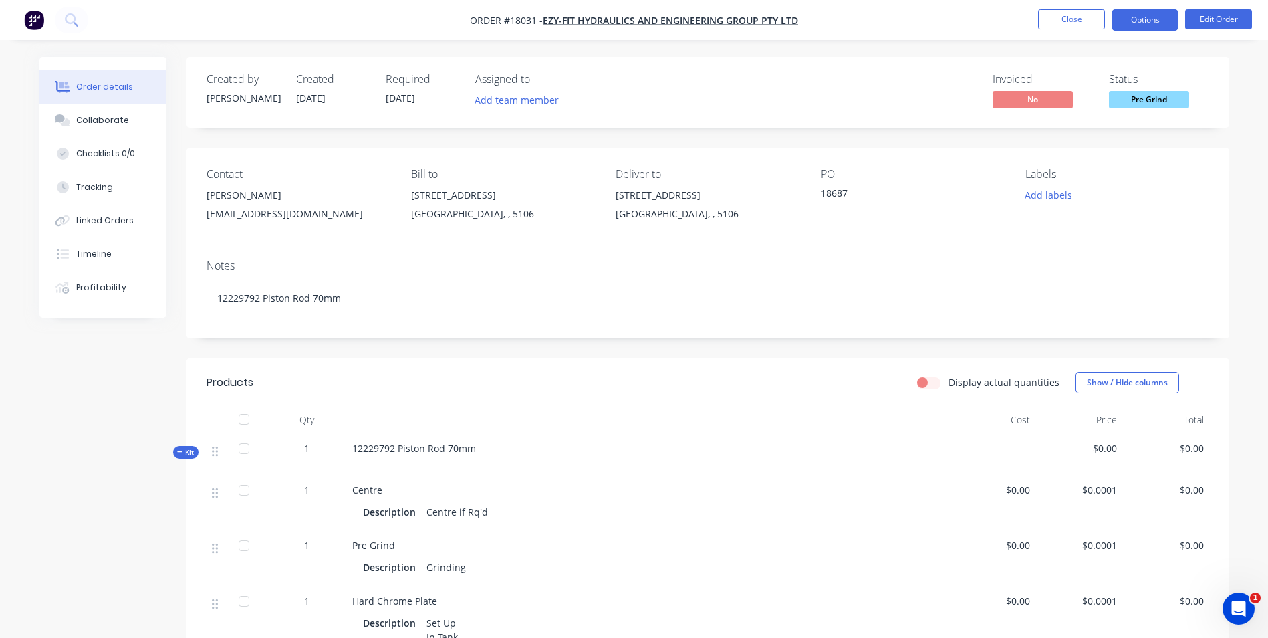
click at [1155, 23] on button "Options" at bounding box center [1145, 19] width 67 height 21
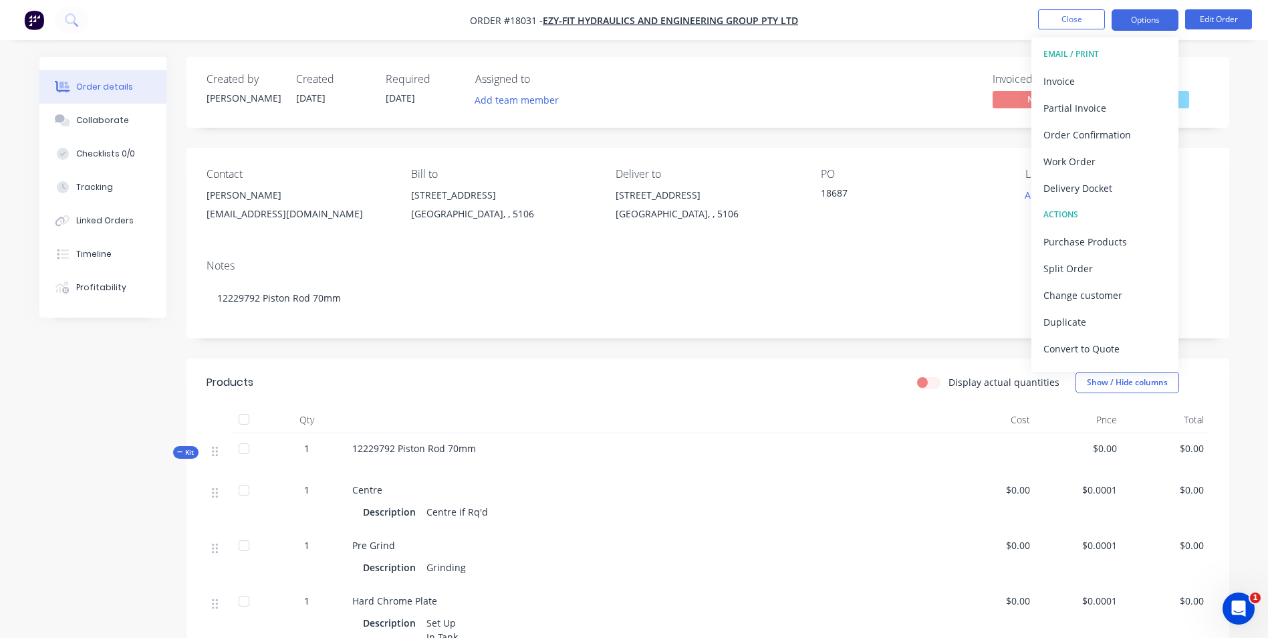
click at [1159, 23] on button "Options" at bounding box center [1145, 19] width 67 height 21
